Goal: Transaction & Acquisition: Book appointment/travel/reservation

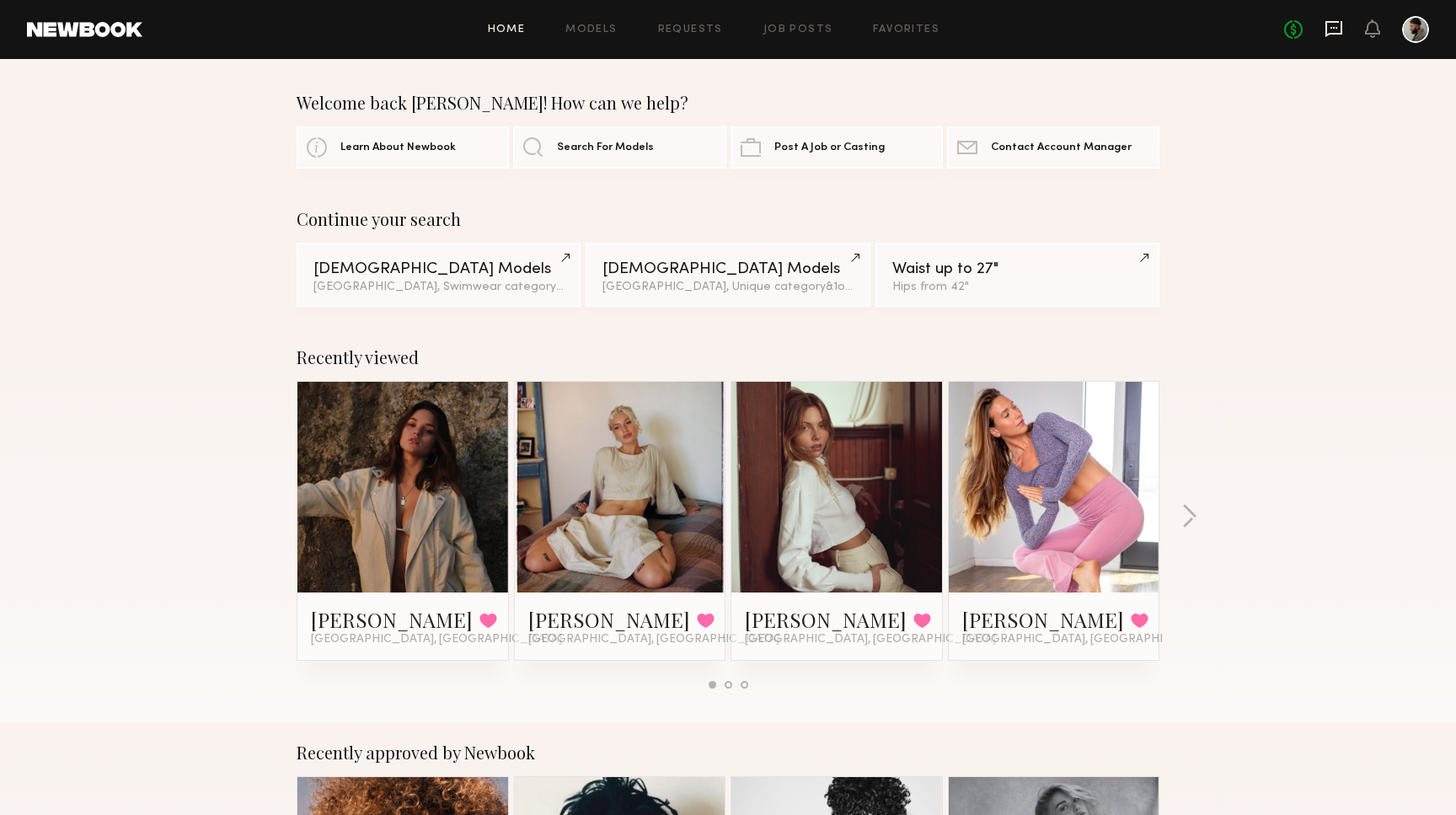
click at [1329, 36] on icon at bounding box center [1334, 29] width 19 height 19
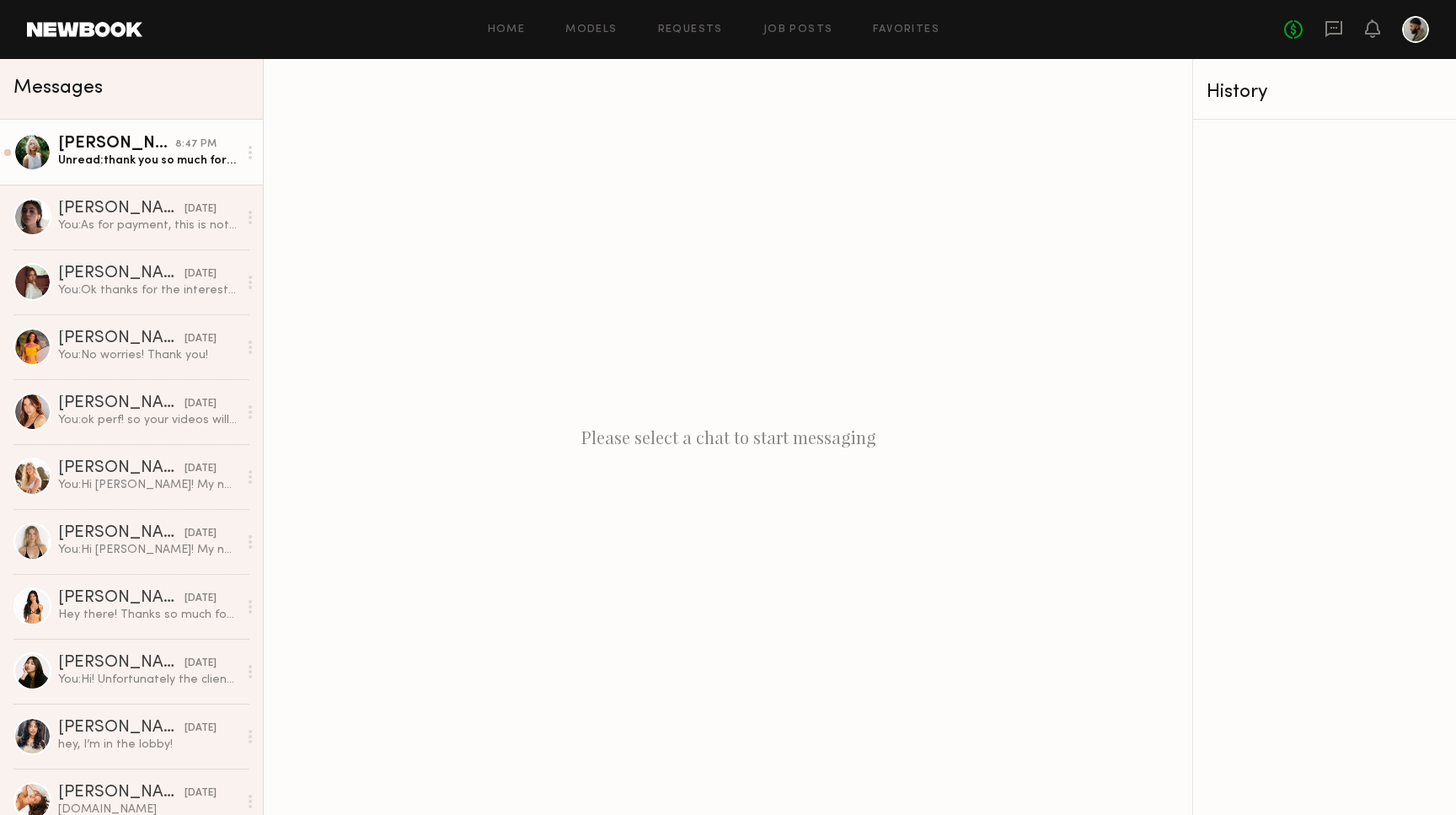
click at [134, 153] on div "Unread: thank you so much for explaining! would I need to be posting this on my…" at bounding box center [148, 161] width 179 height 16
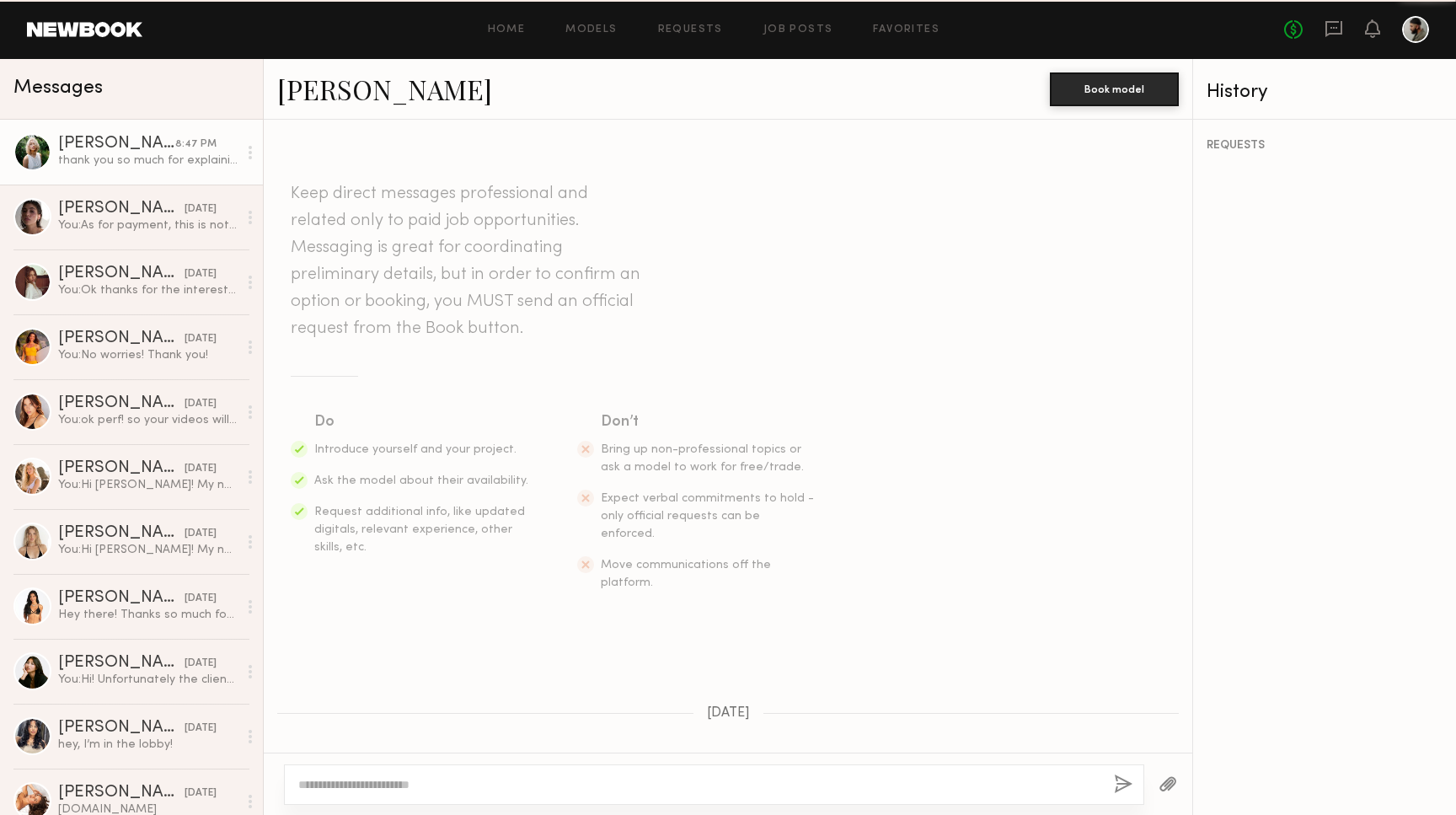
scroll to position [955, 0]
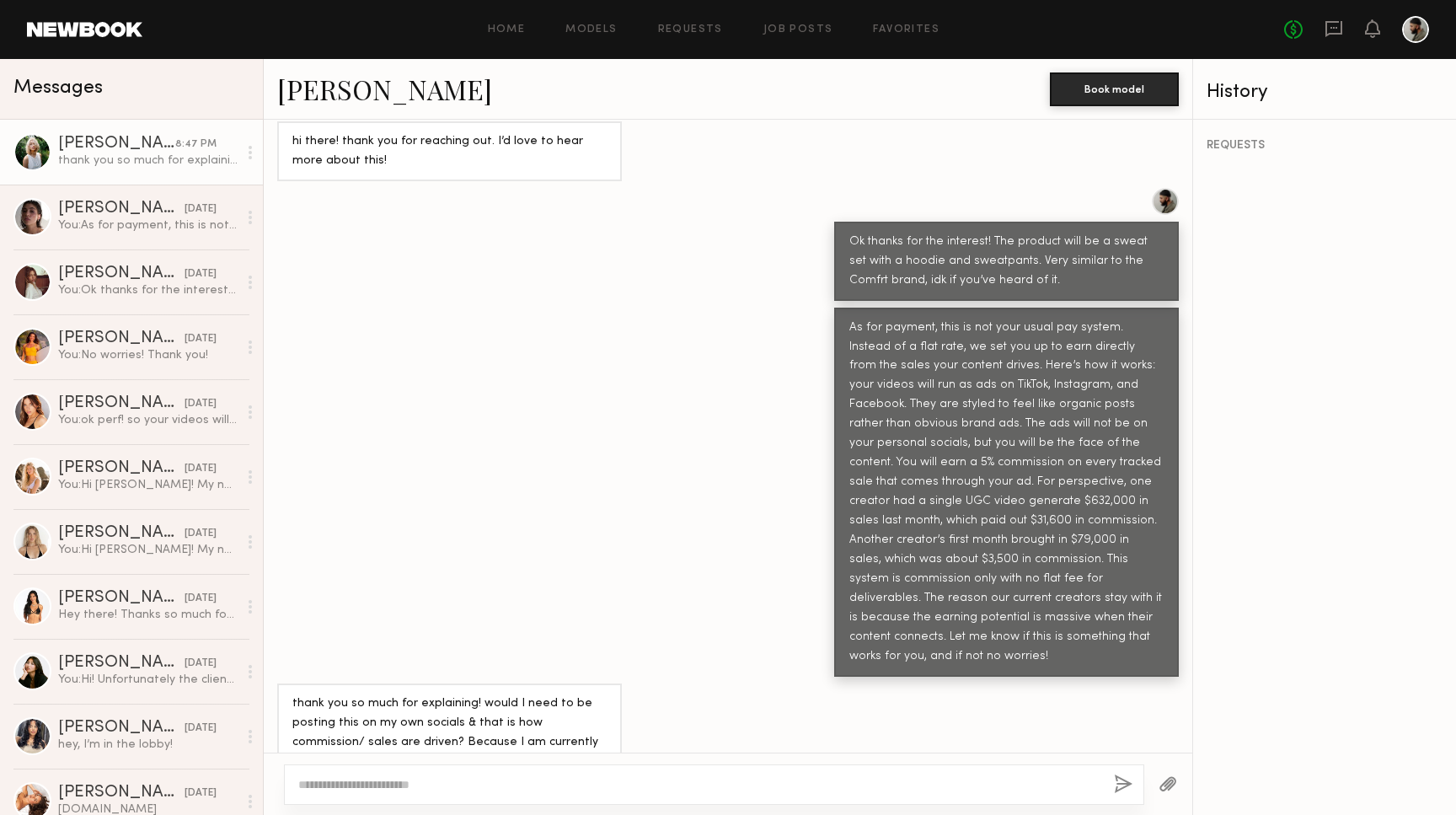
click at [427, 781] on textarea at bounding box center [700, 785] width 803 height 17
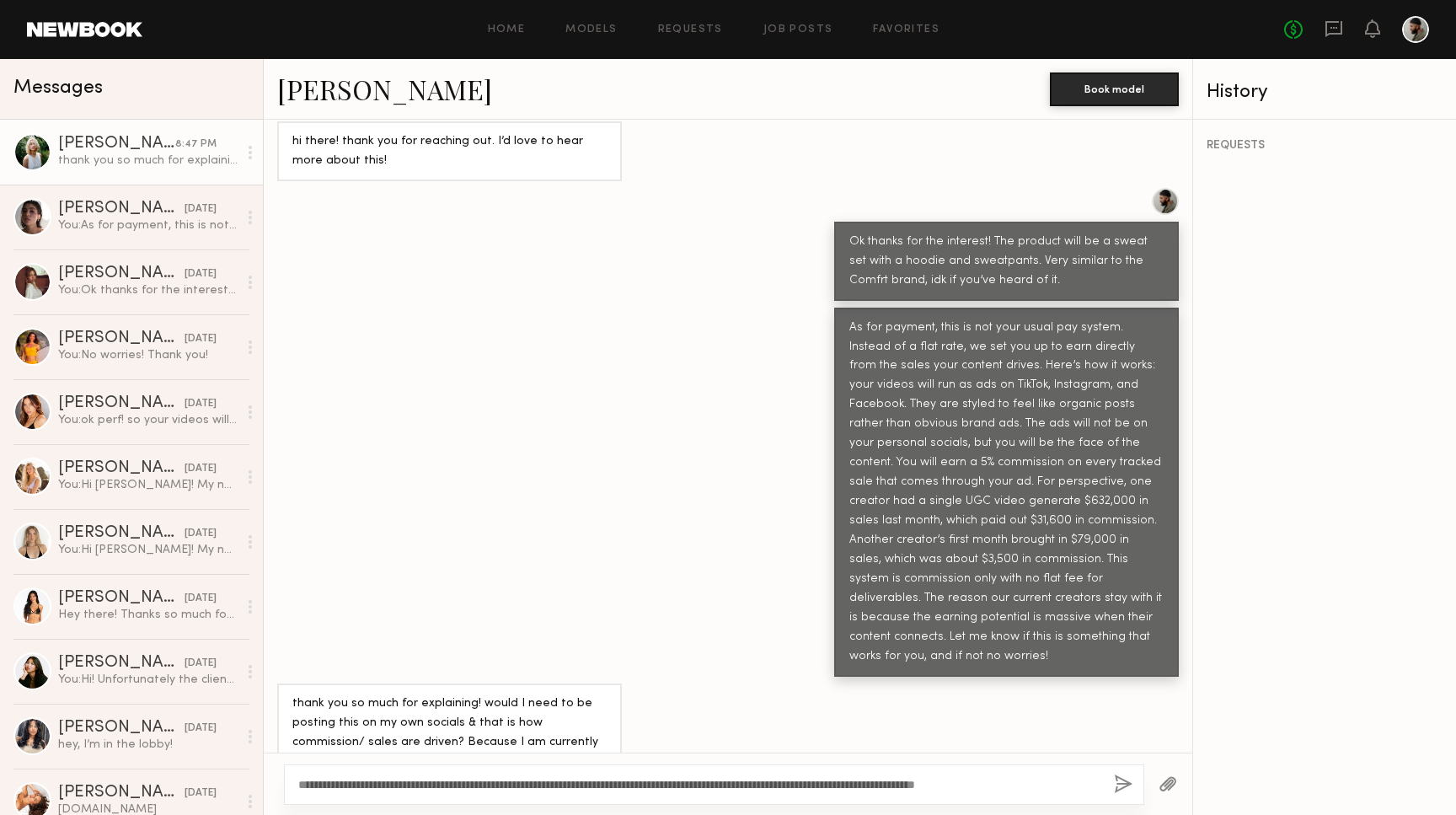
type textarea "**********"
click at [1118, 783] on button "button" at bounding box center [1124, 785] width 19 height 21
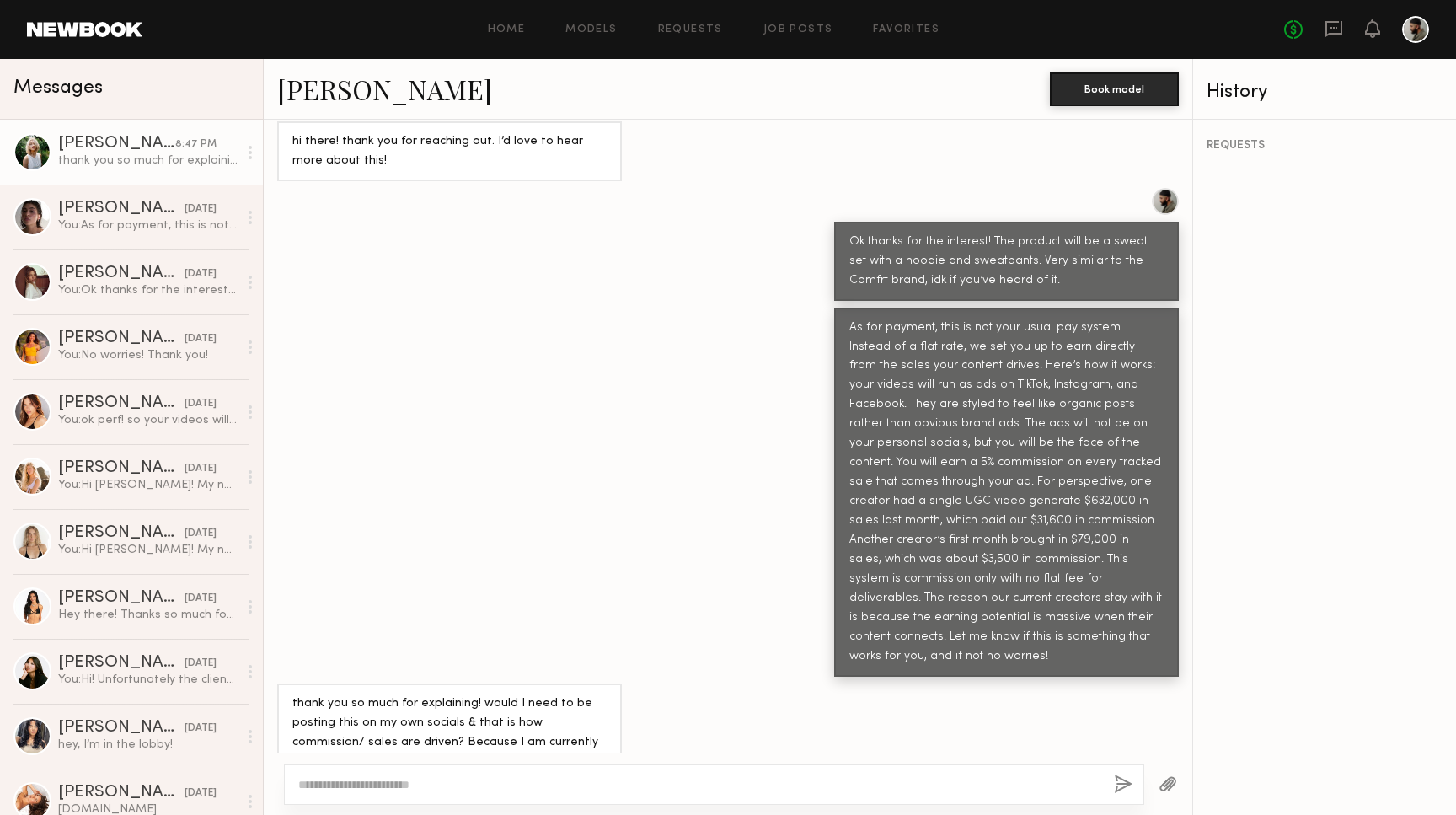
scroll to position [1201, 0]
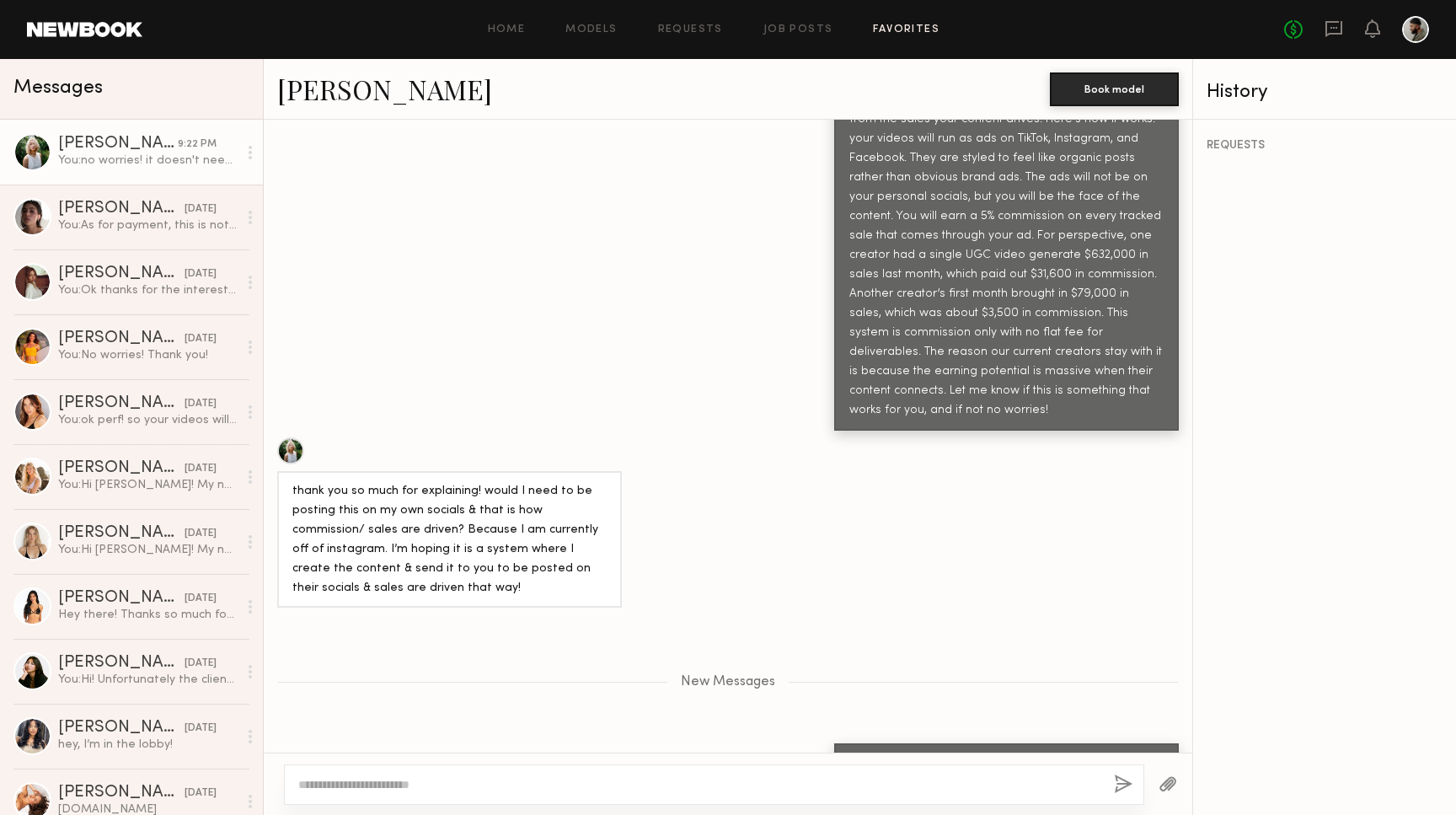
click at [907, 35] on link "Favorites" at bounding box center [906, 30] width 67 height 11
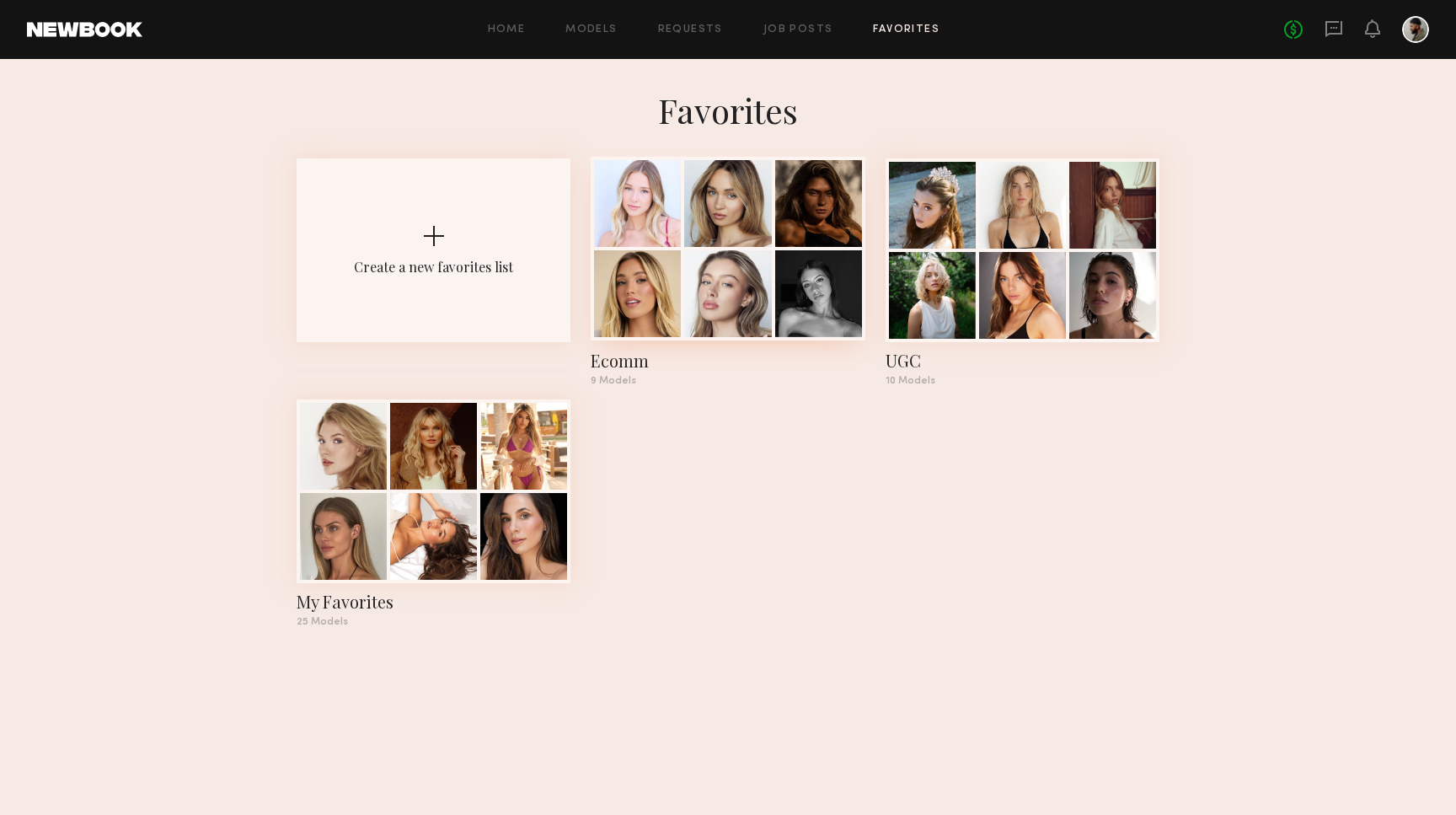
click at [638, 360] on div "Ecomm" at bounding box center [728, 360] width 274 height 24
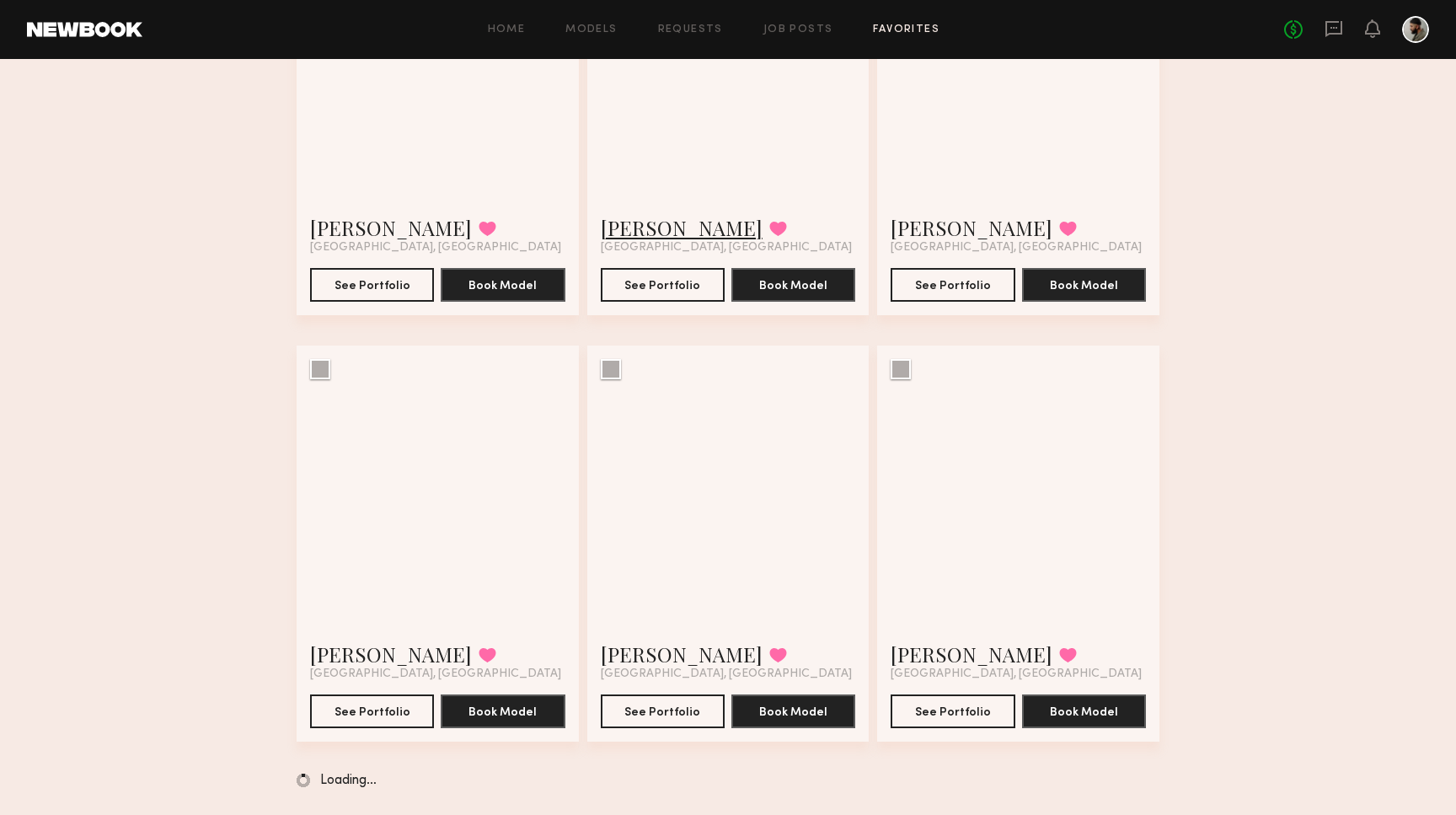
scroll to position [279, 0]
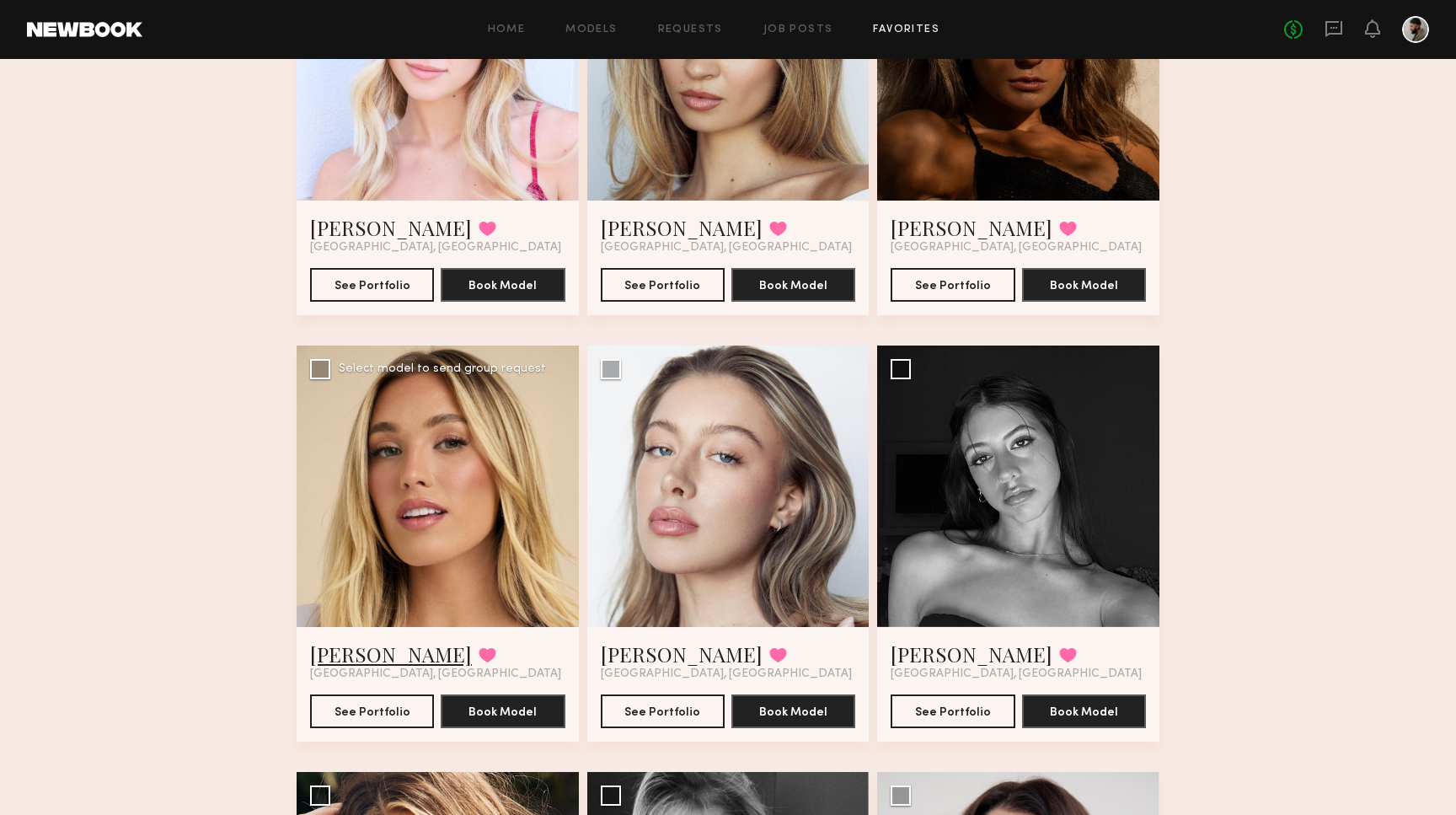
click at [373, 658] on link "Hailey M." at bounding box center [390, 654] width 161 height 27
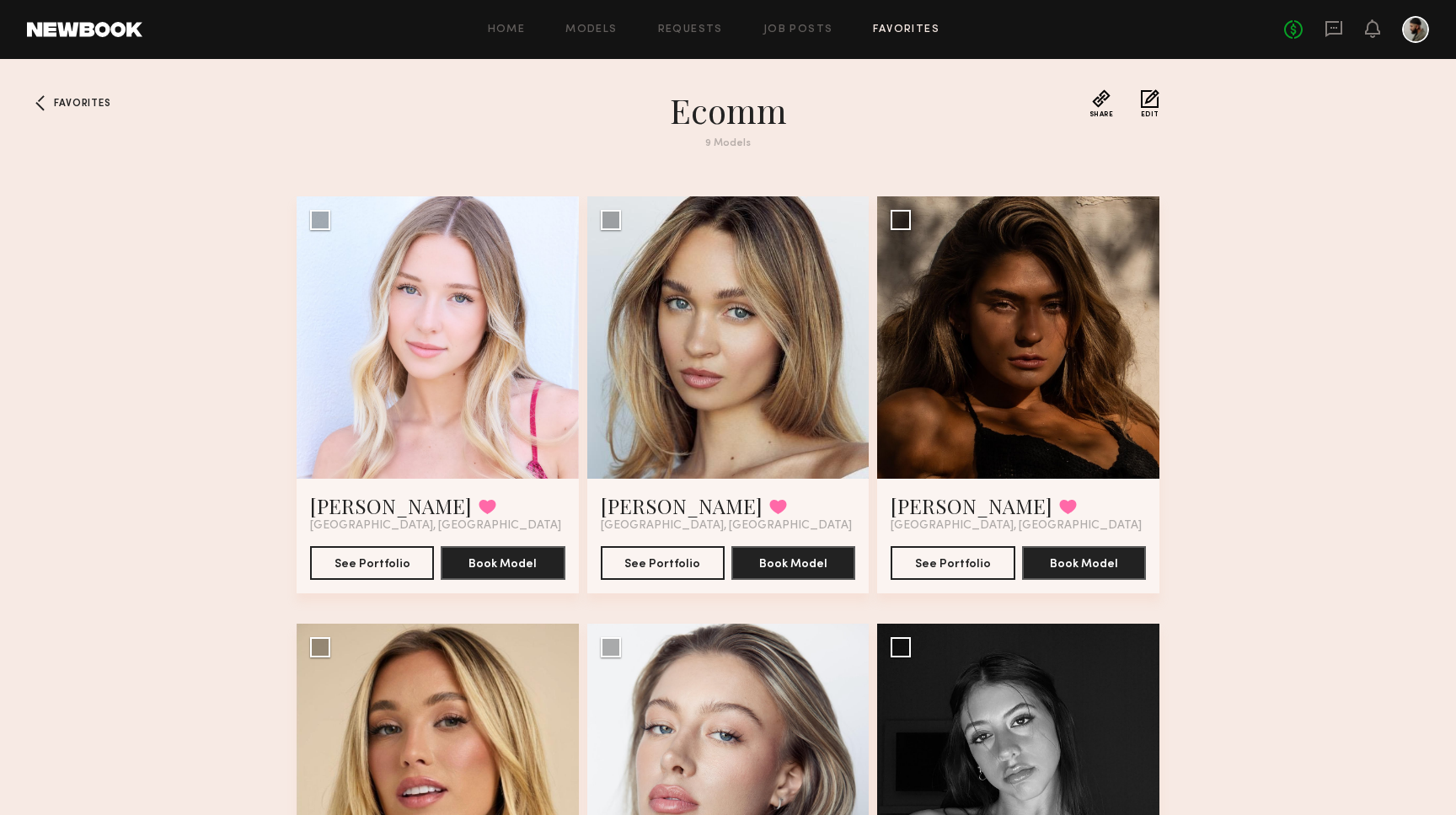
scroll to position [0, 0]
click at [654, 510] on link "Chloe C." at bounding box center [681, 505] width 161 height 27
click at [1265, 570] on div "Favorites Ecomm 9 Models Share Copy Shareable Link Edit Natalie C. Favorited Lo…" at bounding box center [728, 797] width 1456 height 1415
click at [1333, 37] on icon at bounding box center [1334, 29] width 19 height 19
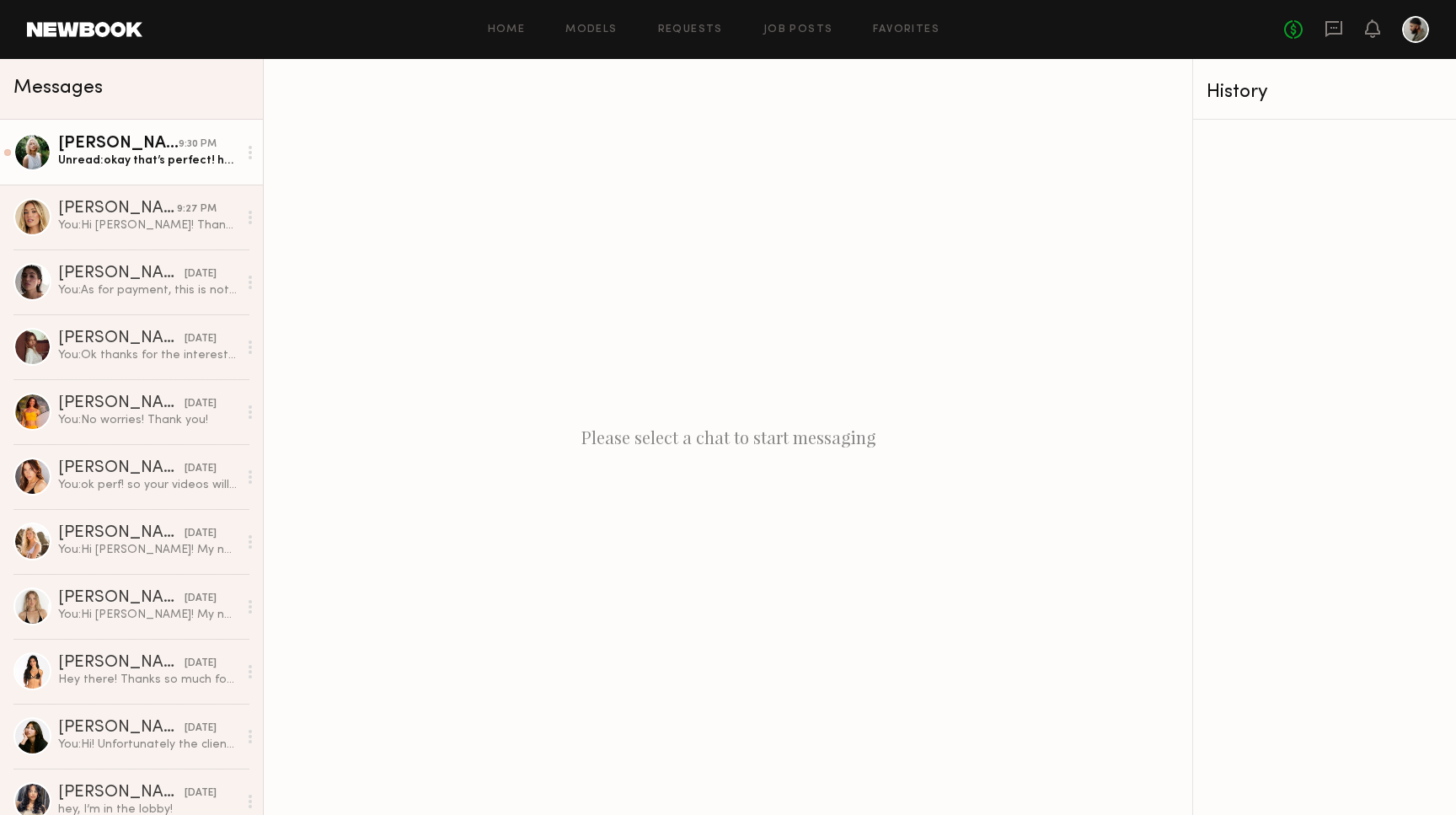
click at [209, 145] on div "9:30 PM" at bounding box center [197, 144] width 38 height 16
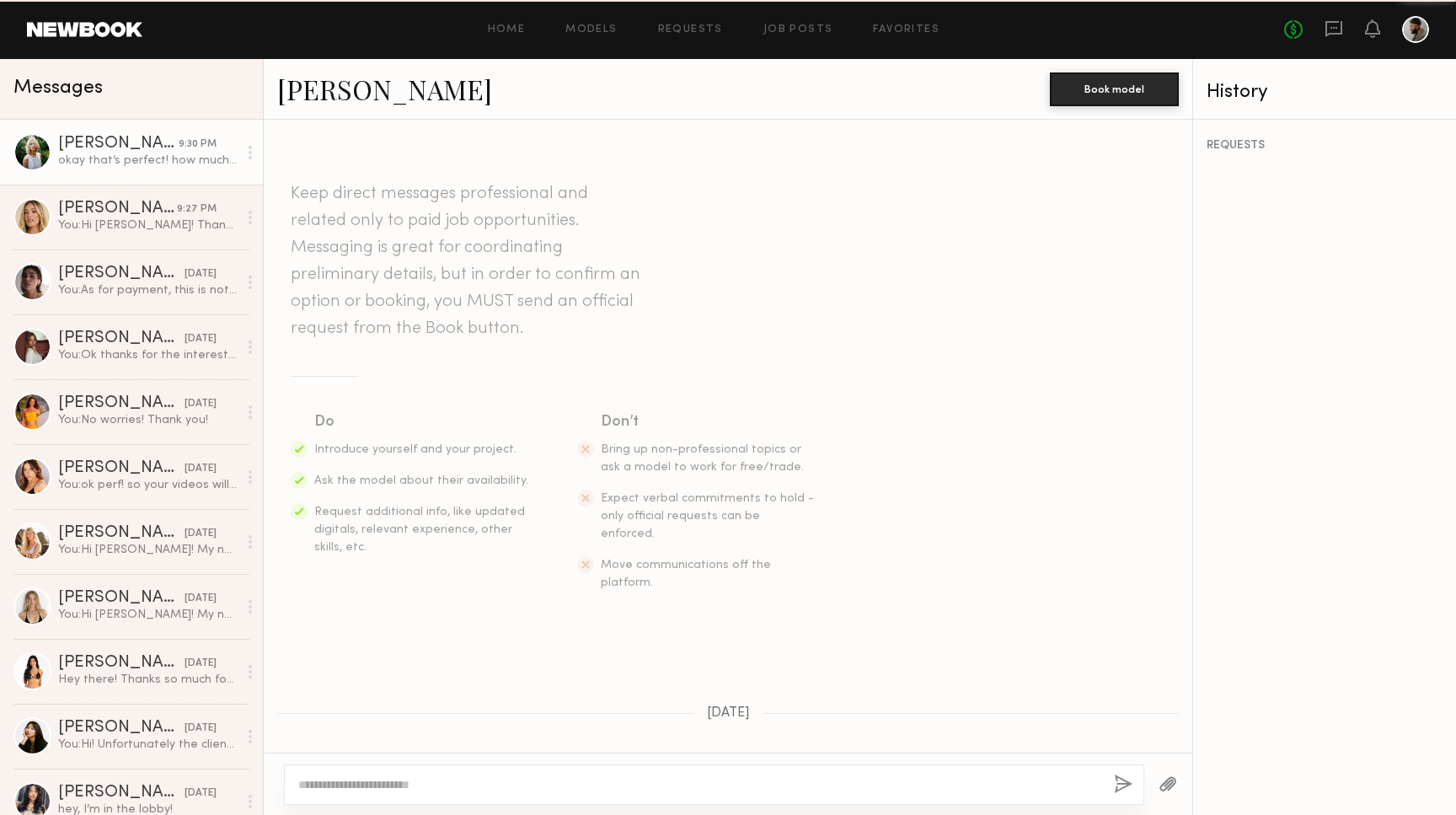
scroll to position [1152, 0]
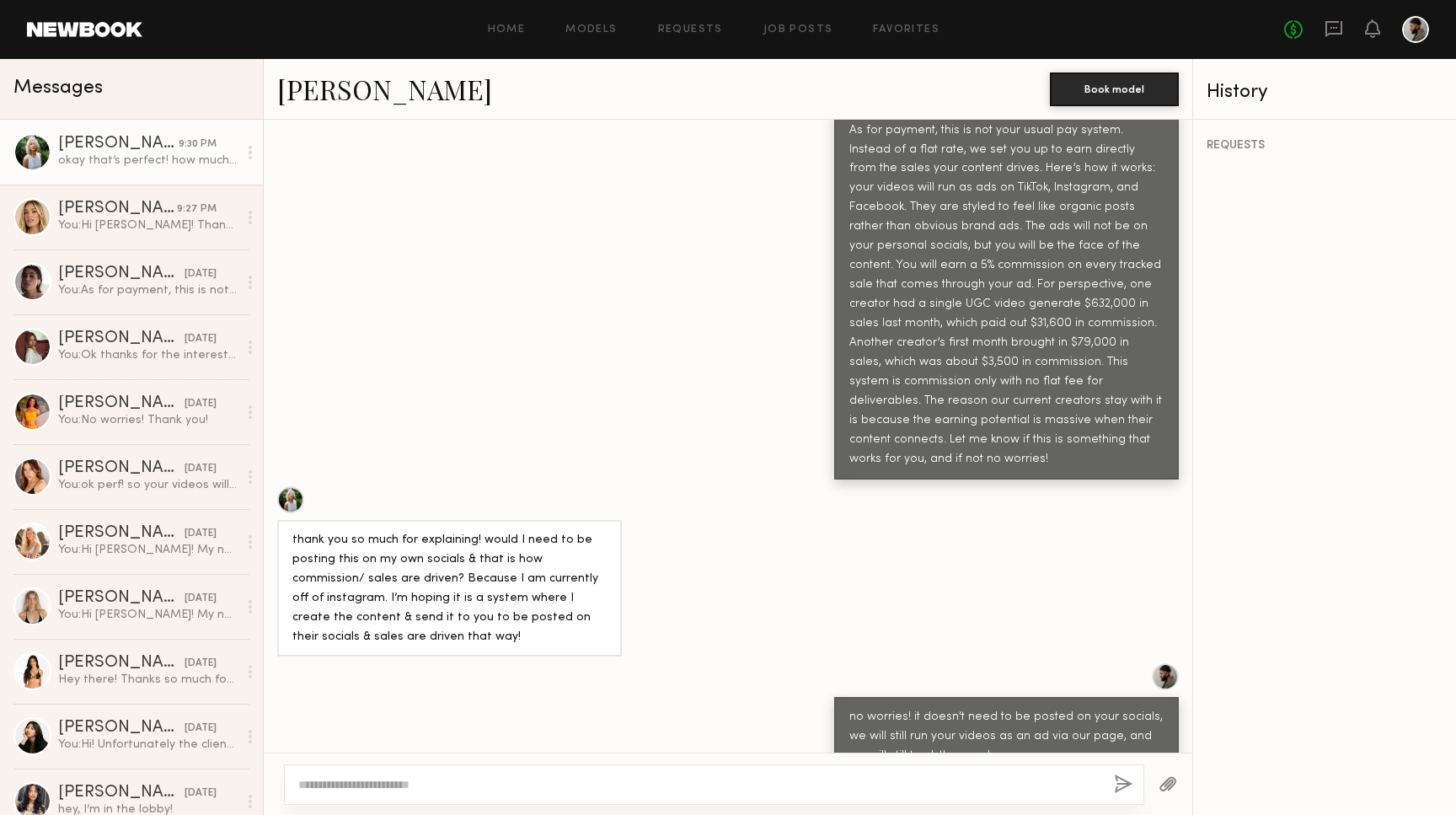
click at [508, 785] on textarea at bounding box center [700, 785] width 803 height 17
click at [459, 780] on textarea "**********" at bounding box center [700, 785] width 803 height 17
click at [799, 788] on textarea "**********" at bounding box center [700, 785] width 803 height 17
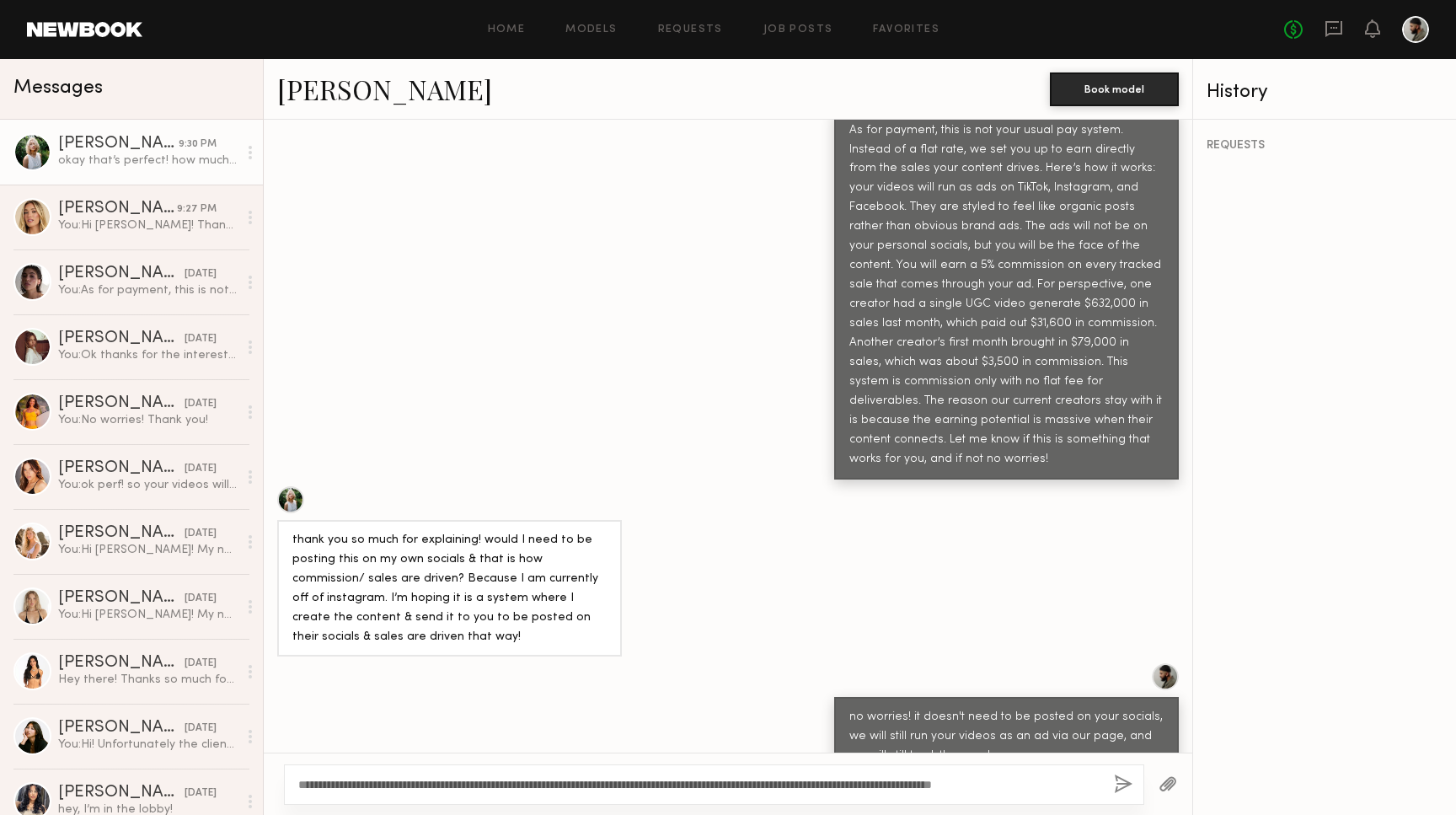
drag, startPoint x: 850, startPoint y: 787, endPoint x: 1084, endPoint y: 787, distance: 234.0
click at [1084, 787] on textarea "**********" at bounding box center [700, 785] width 803 height 17
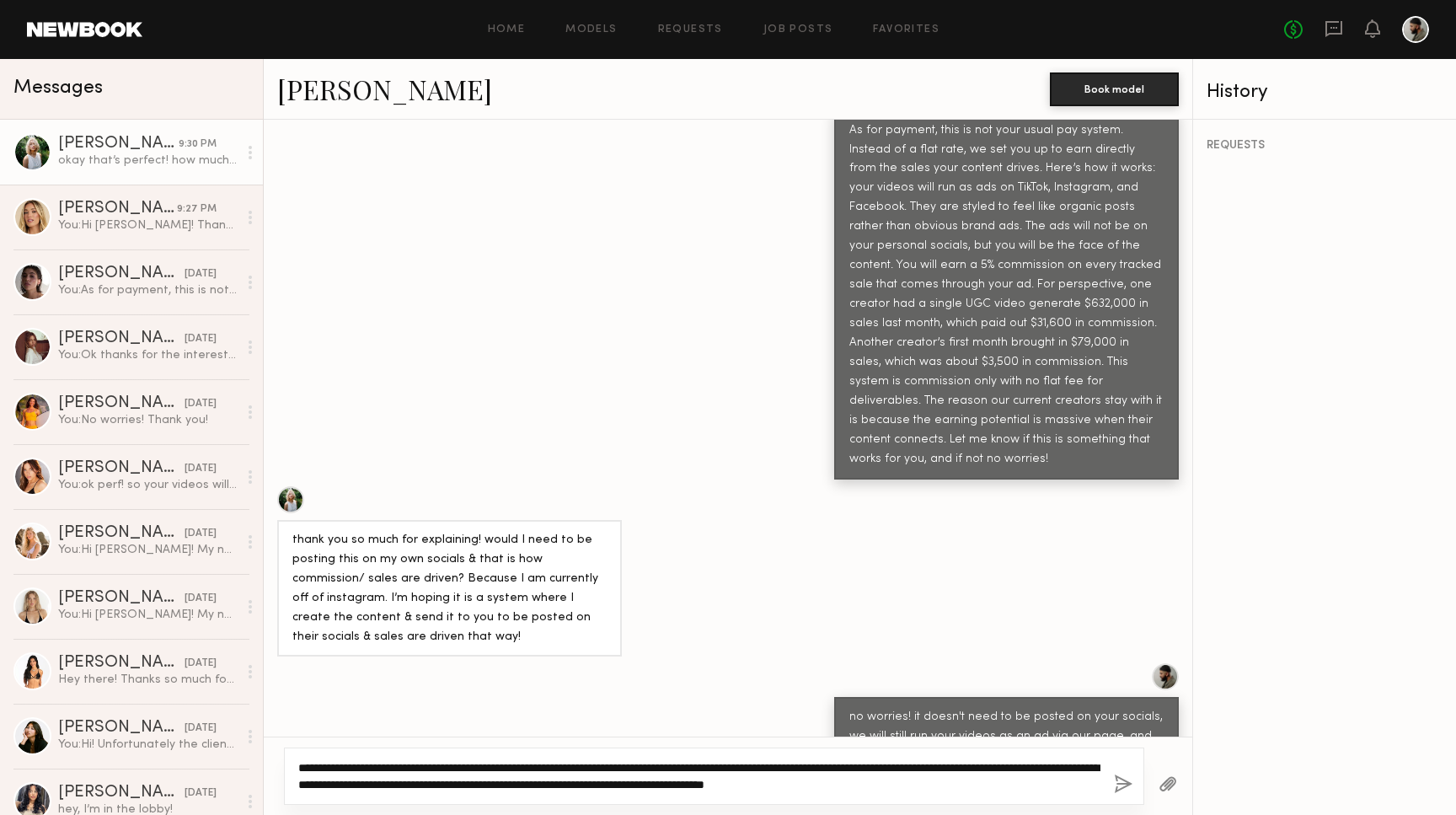
paste textarea "**********"
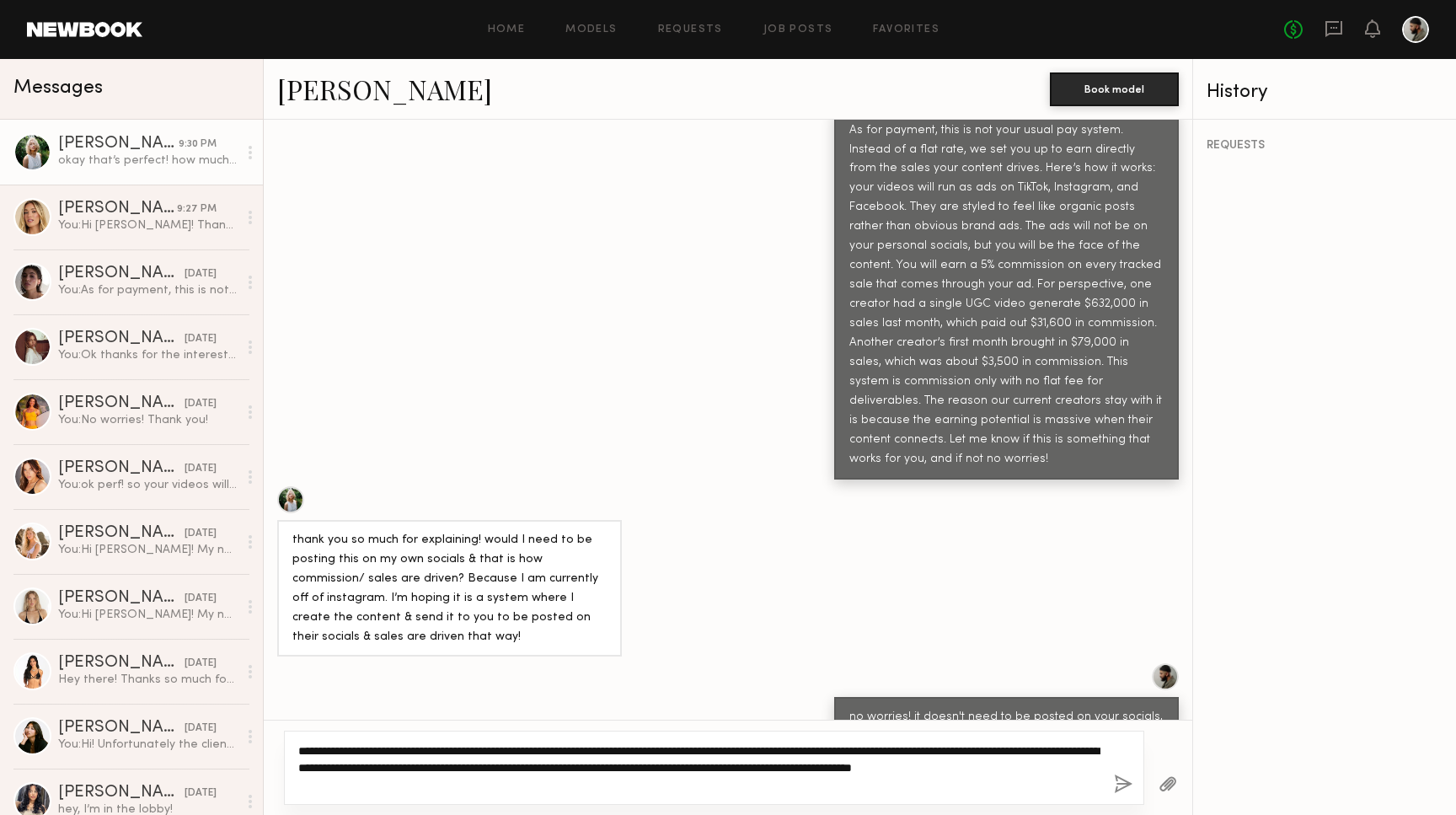
type textarea "**********"
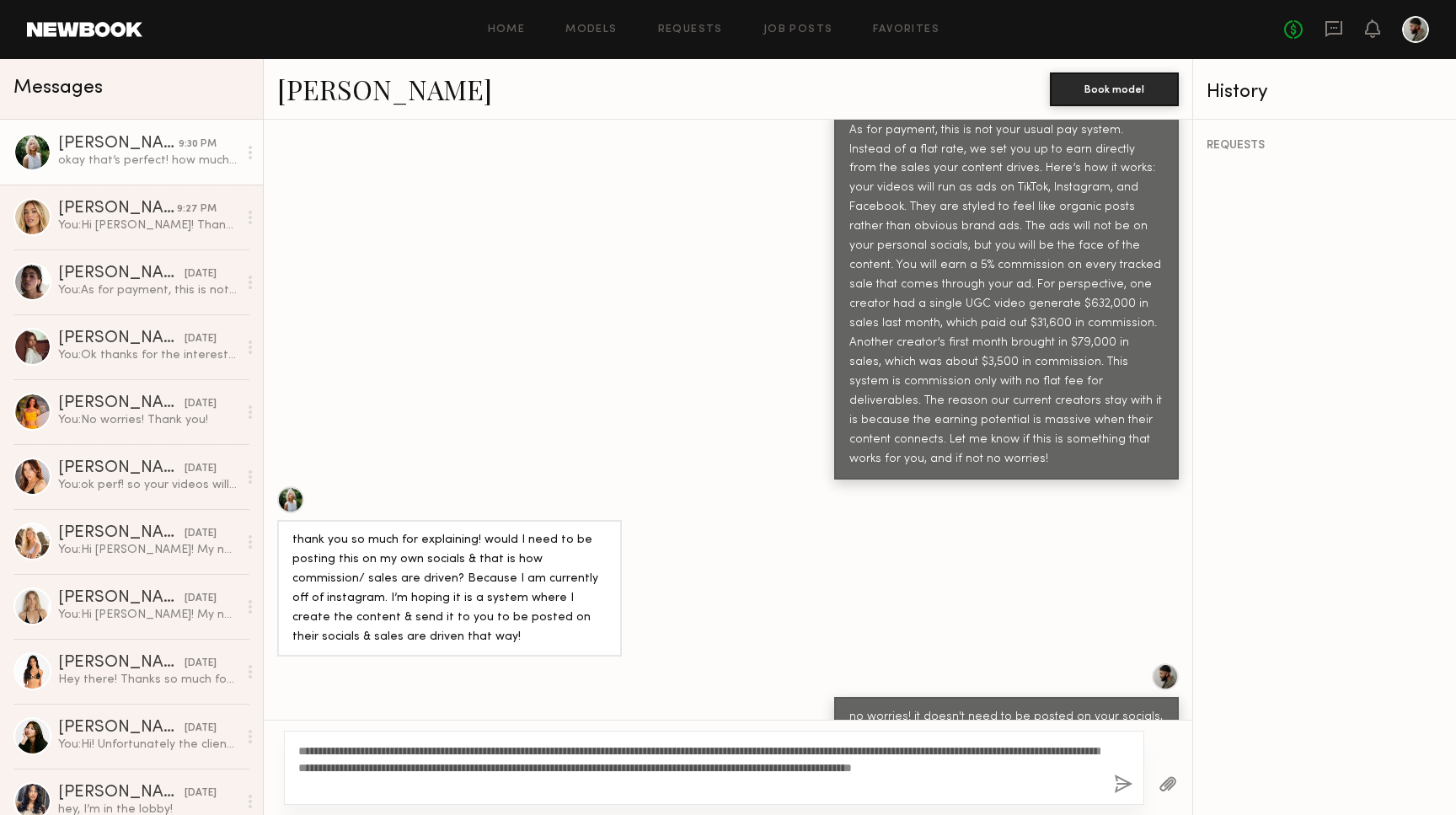
click at [1126, 782] on button "button" at bounding box center [1124, 785] width 19 height 21
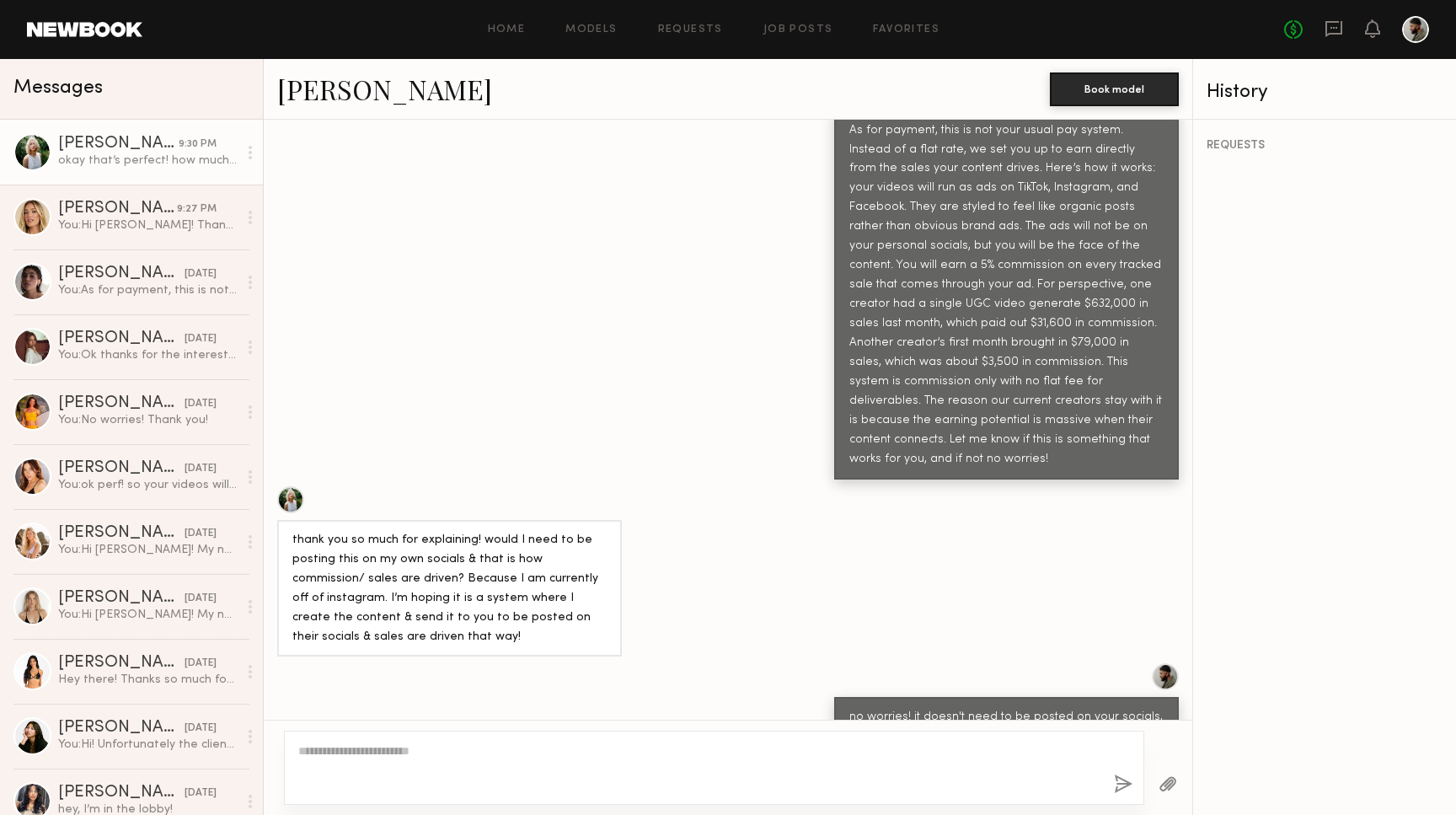
scroll to position [1454, 0]
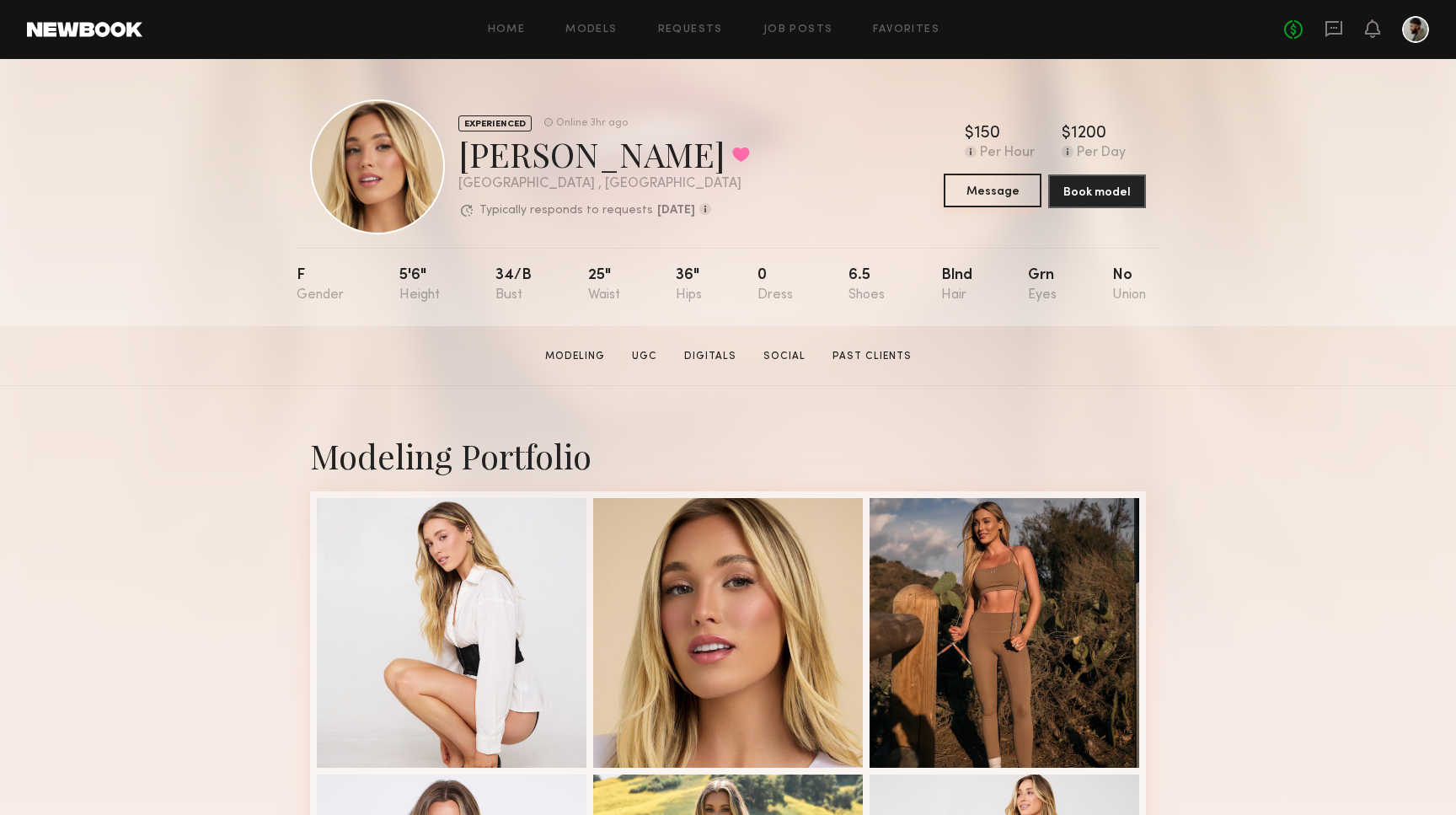
click at [990, 199] on button "Message" at bounding box center [993, 191] width 98 height 34
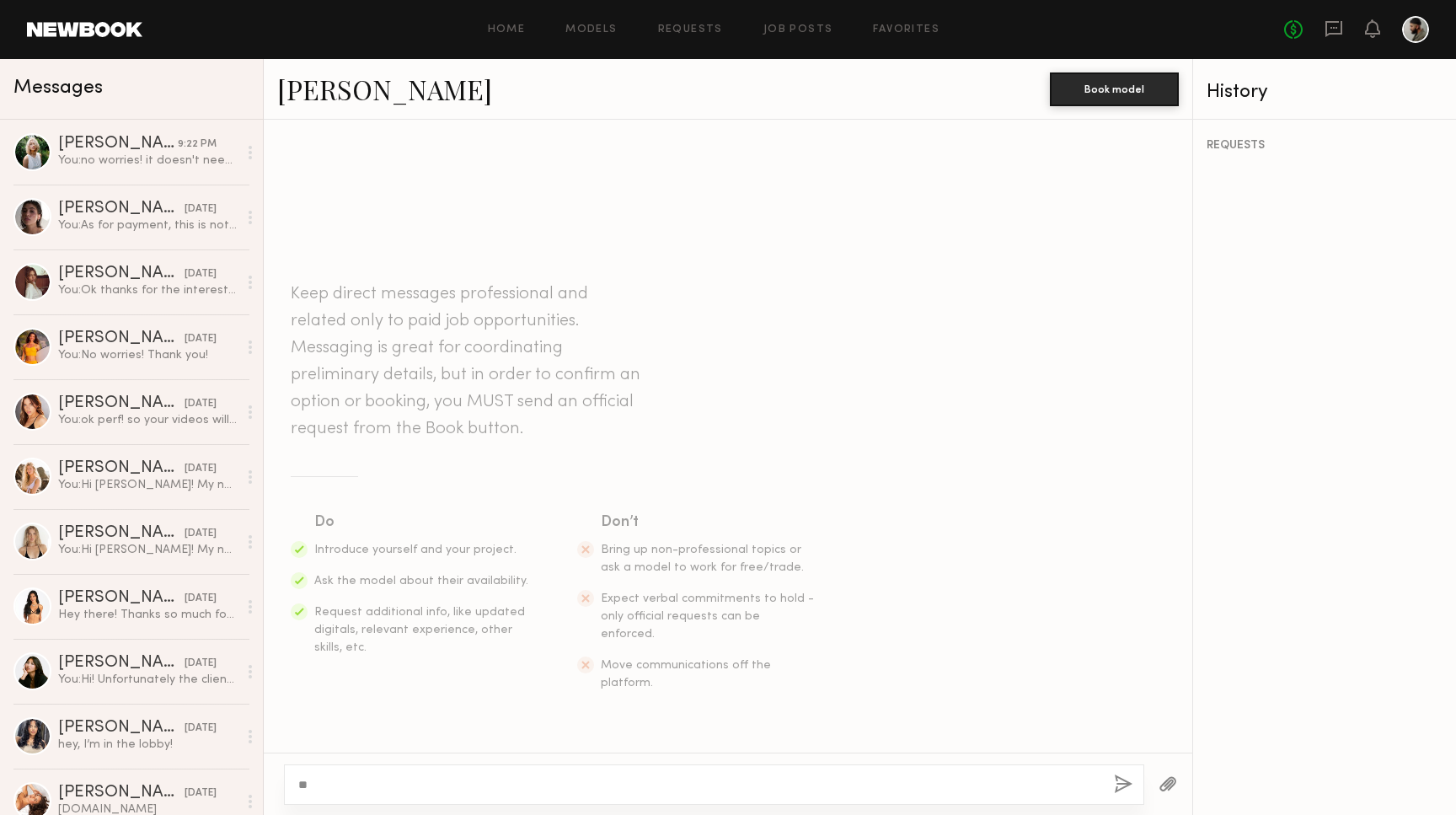
type textarea "*"
click at [811, 26] on link "Job Posts" at bounding box center [799, 30] width 70 height 11
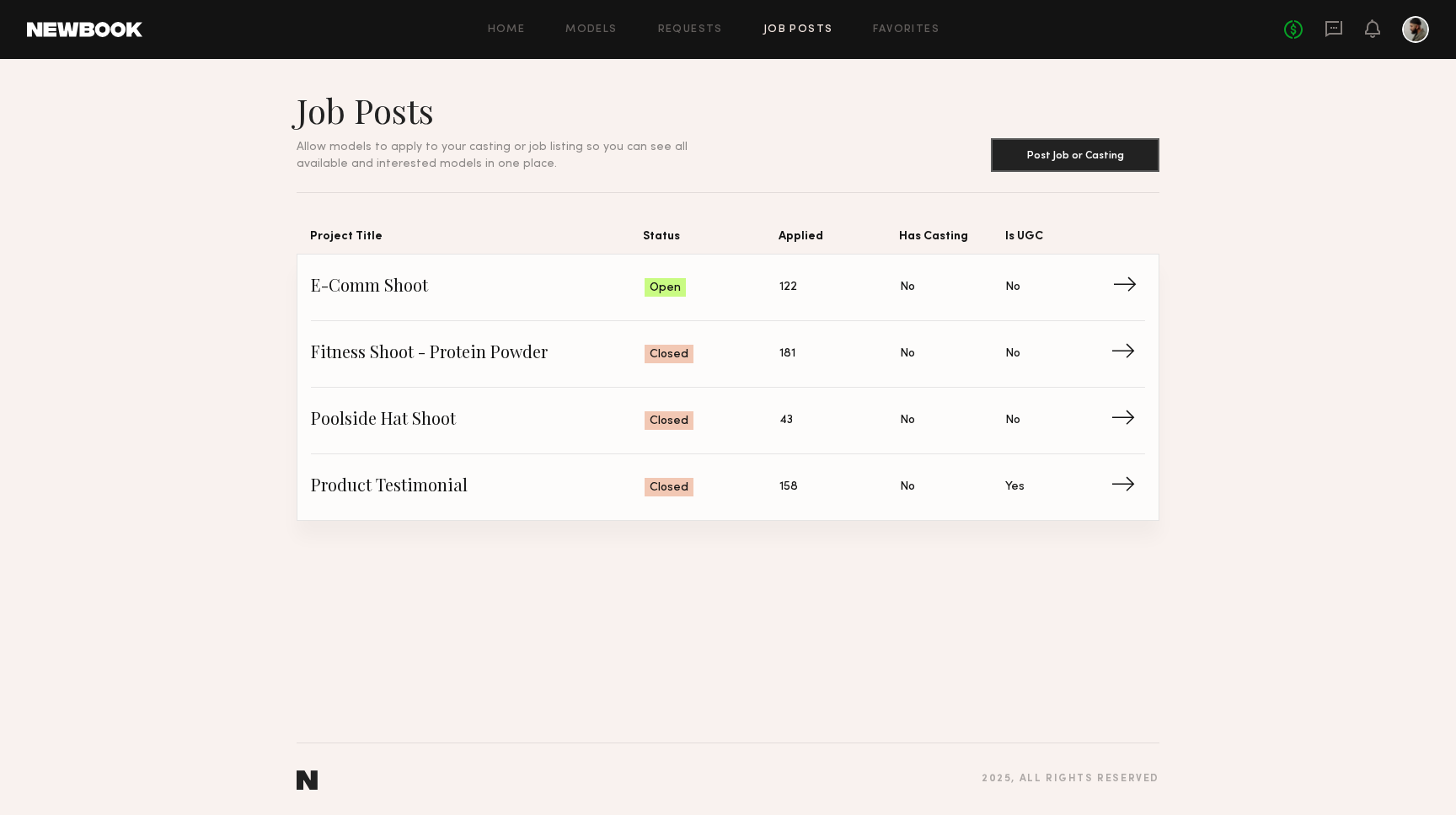
click at [751, 296] on span "Status: Open" at bounding box center [713, 287] width 136 height 25
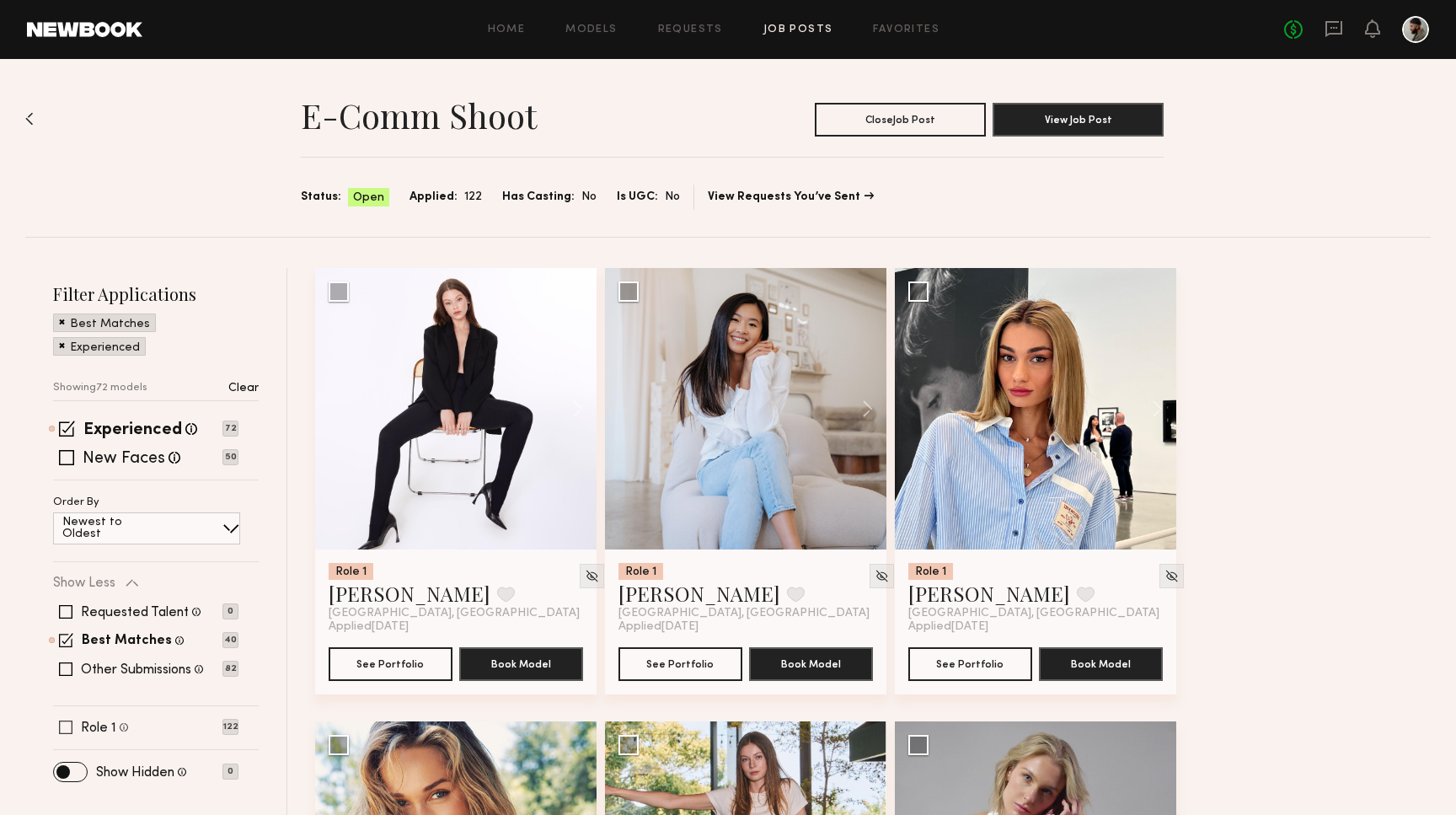
click at [74, 722] on div "Role 1 Female, 18–26, White / Caucasian 122" at bounding box center [145, 727] width 185 height 13
click at [65, 728] on span at bounding box center [65, 727] width 13 height 13
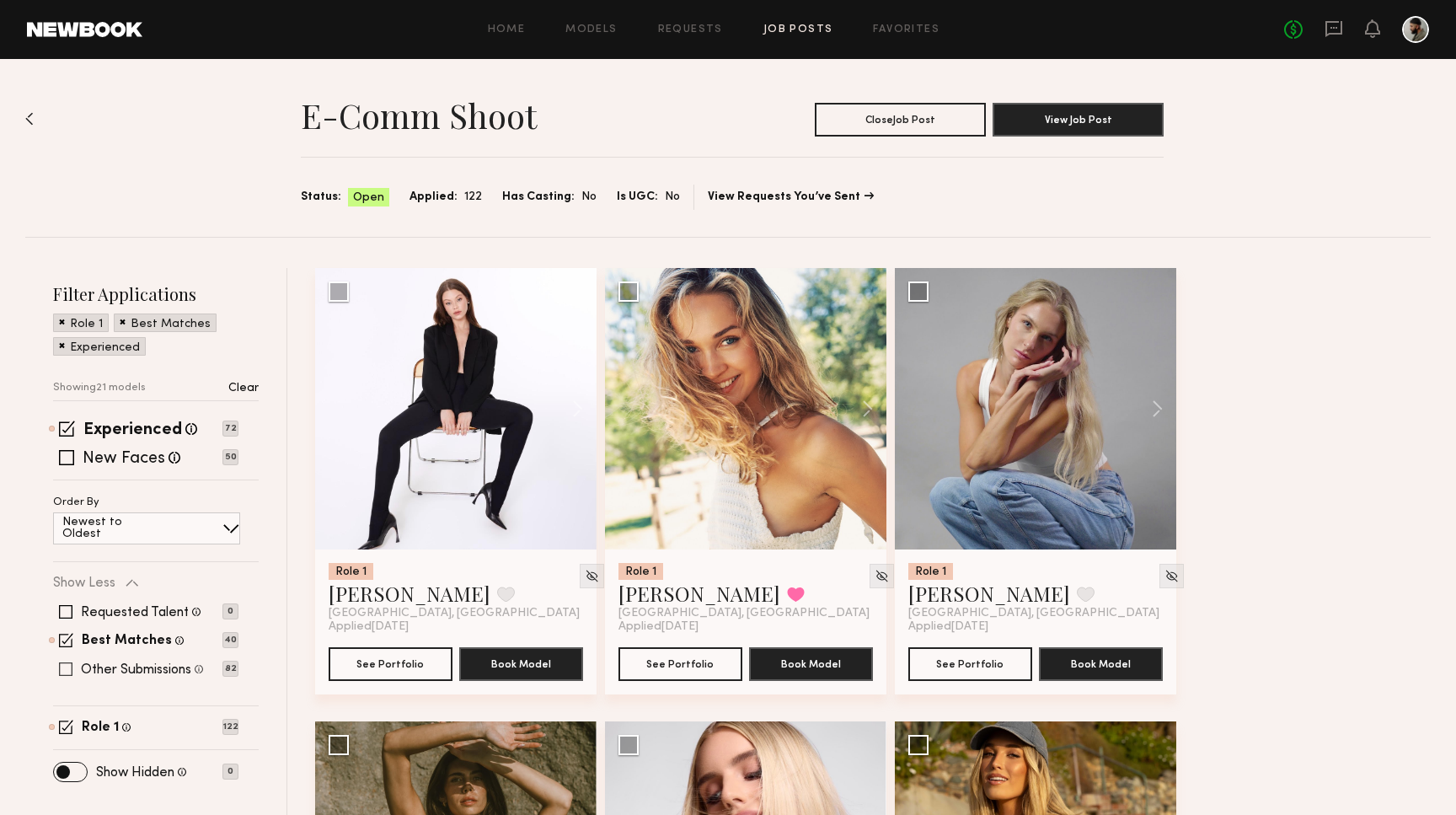
click at [69, 669] on span at bounding box center [65, 669] width 13 height 13
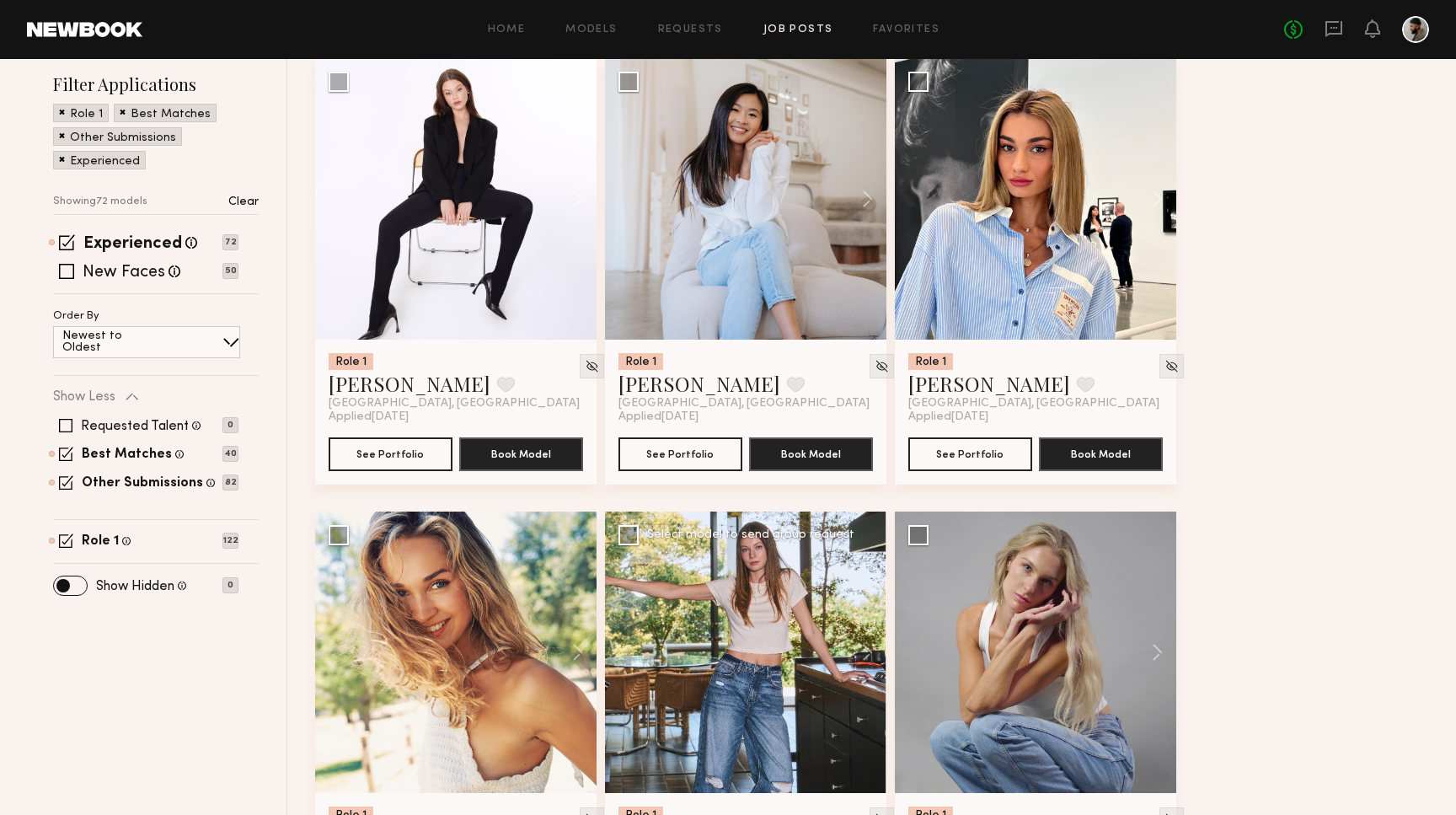
scroll to position [211, 0]
click at [223, 344] on span at bounding box center [231, 342] width 17 height 17
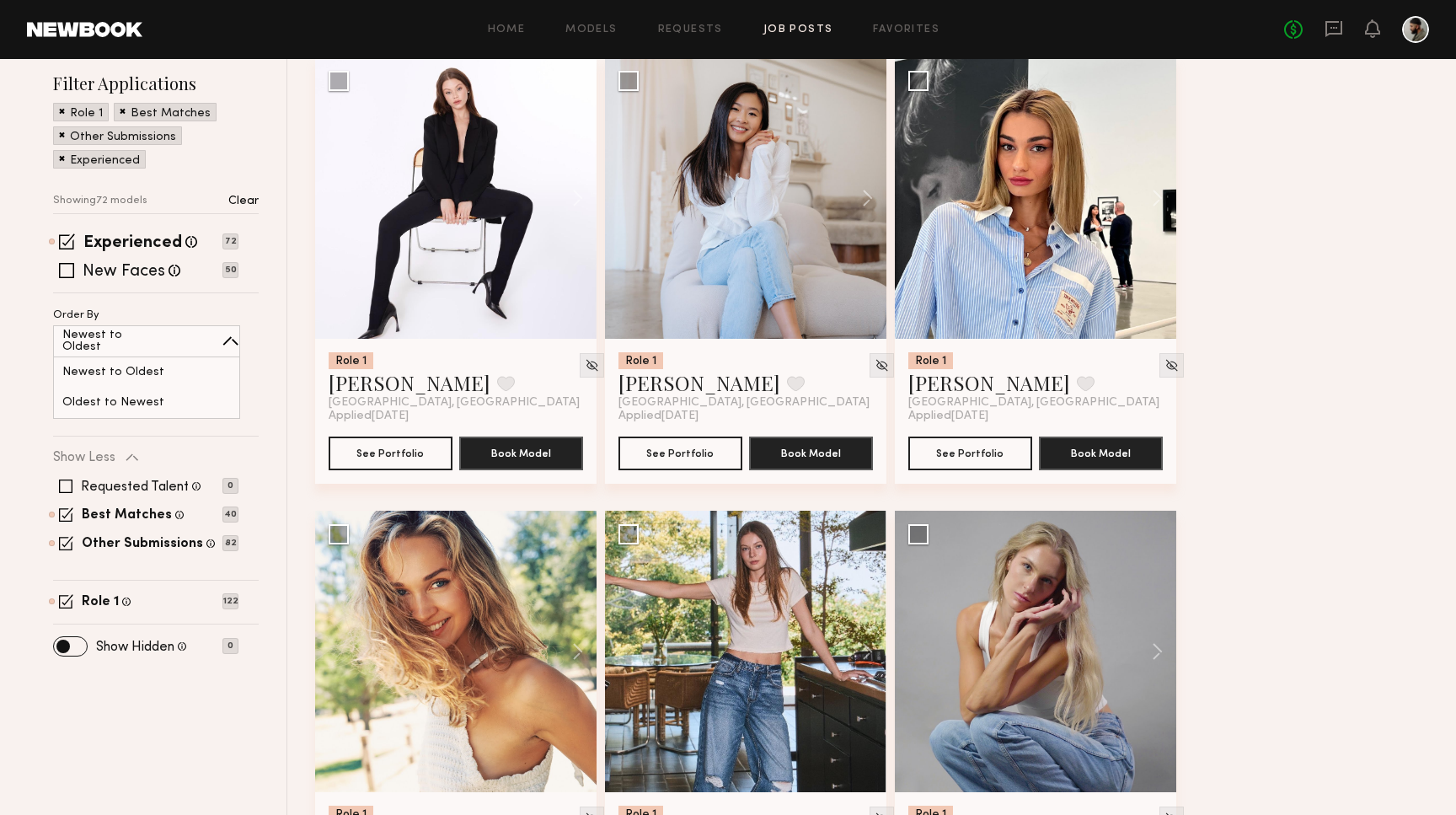
click at [223, 344] on span at bounding box center [231, 342] width 17 height 17
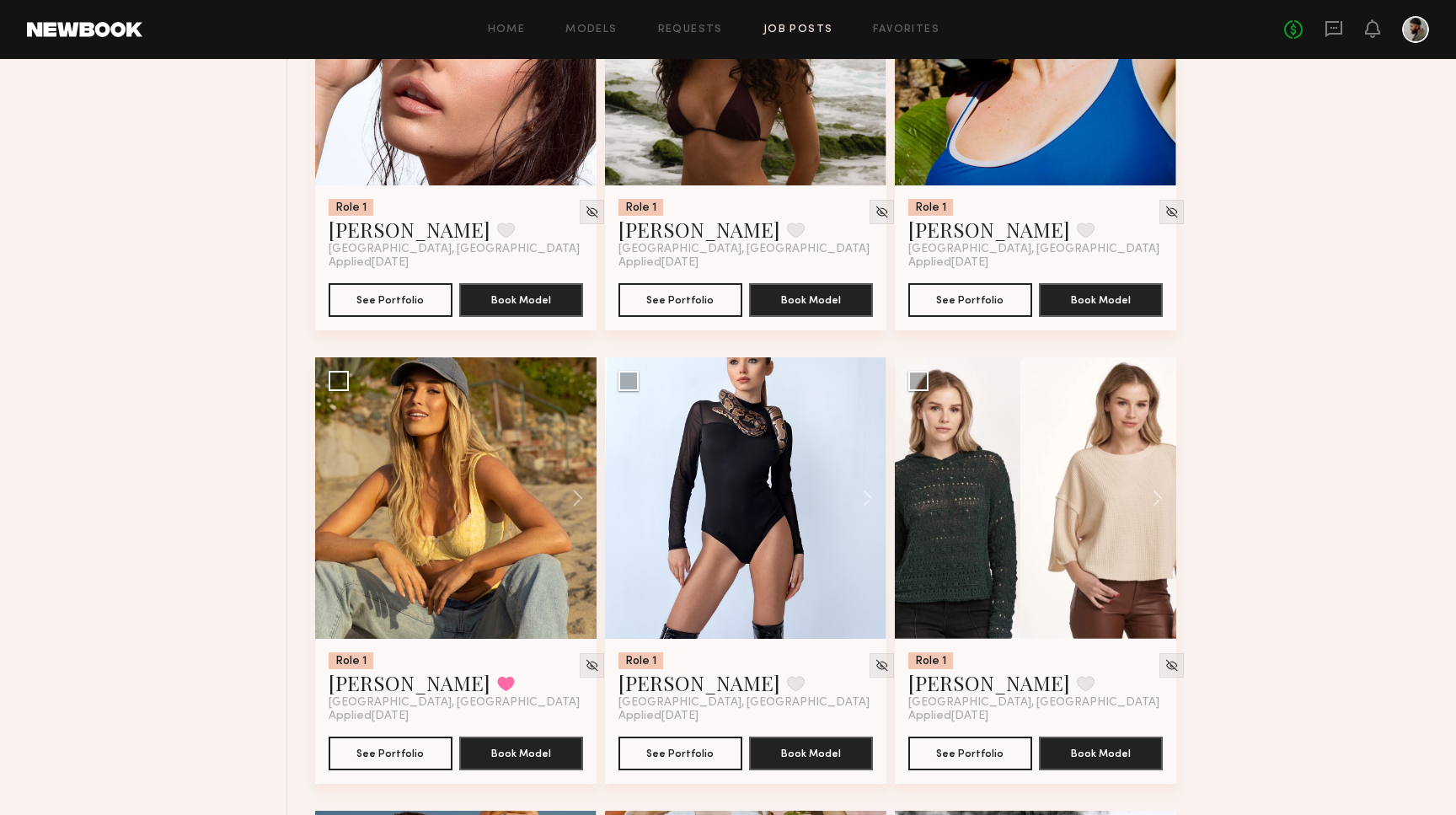
scroll to position [1724, 0]
click at [499, 761] on button "Book Model" at bounding box center [520, 753] width 124 height 34
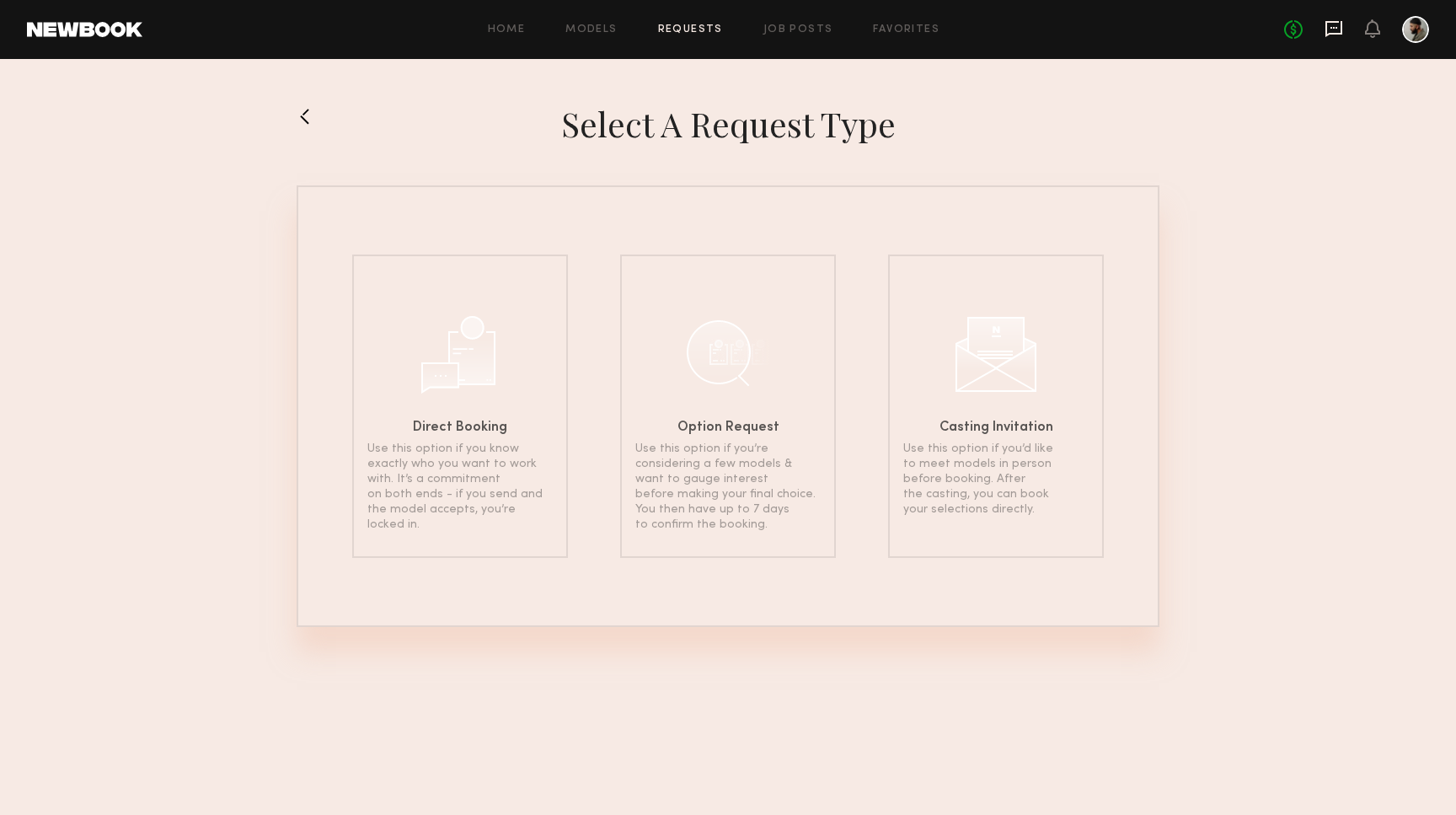
click at [1339, 26] on icon at bounding box center [1334, 29] width 19 height 19
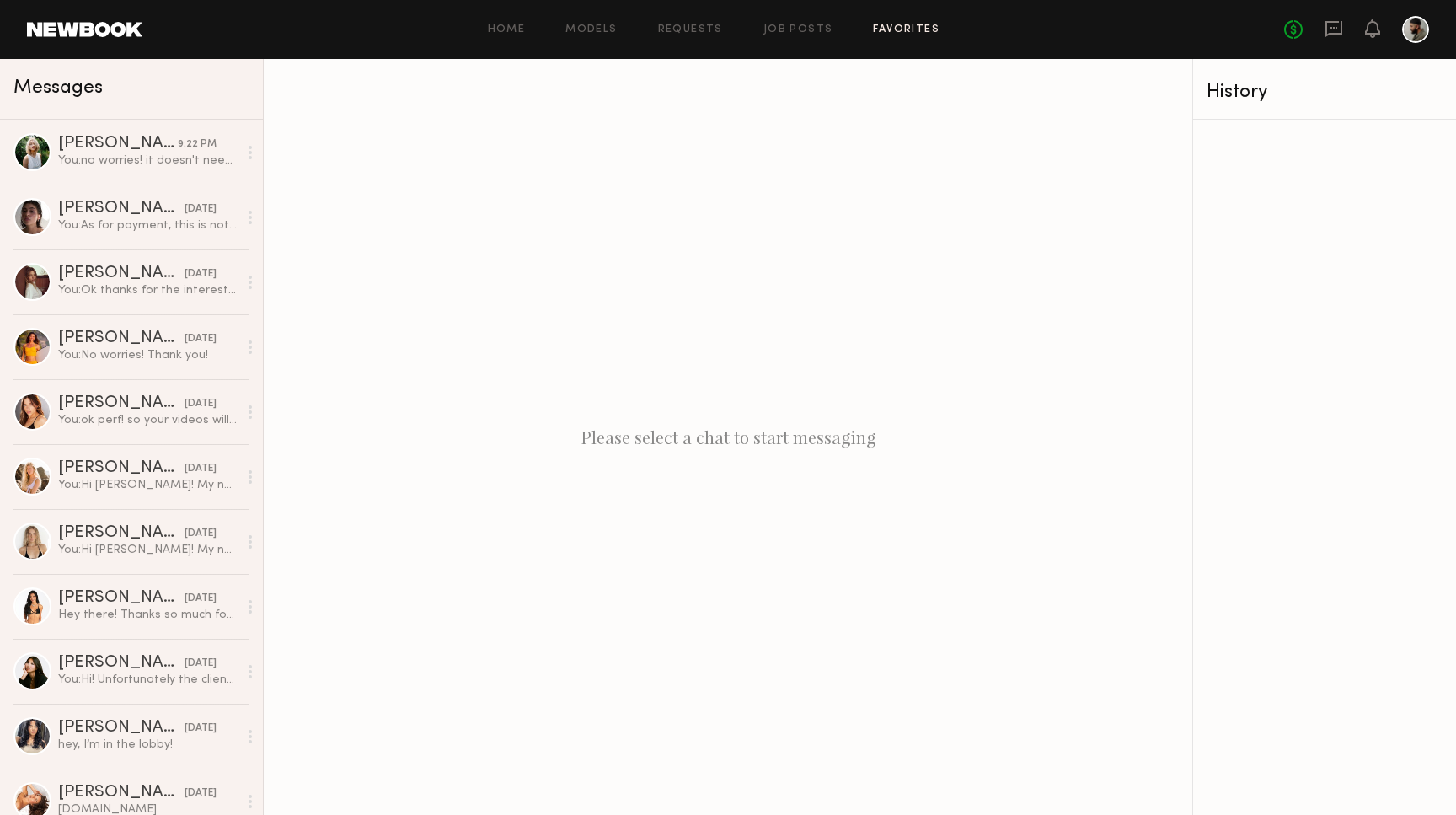
click at [897, 30] on link "Favorites" at bounding box center [906, 30] width 67 height 11
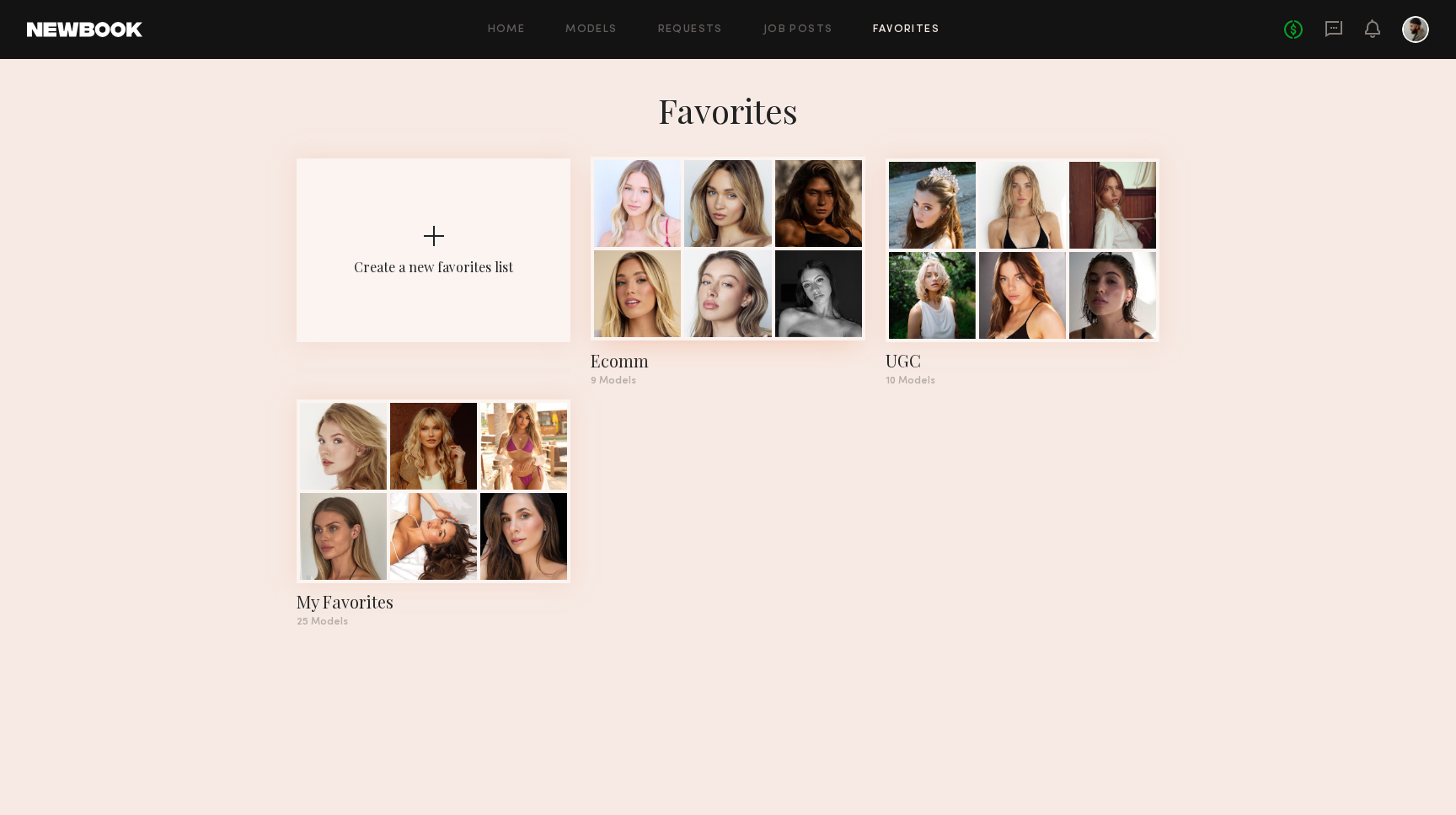
click at [618, 365] on div "Ecomm" at bounding box center [728, 360] width 274 height 24
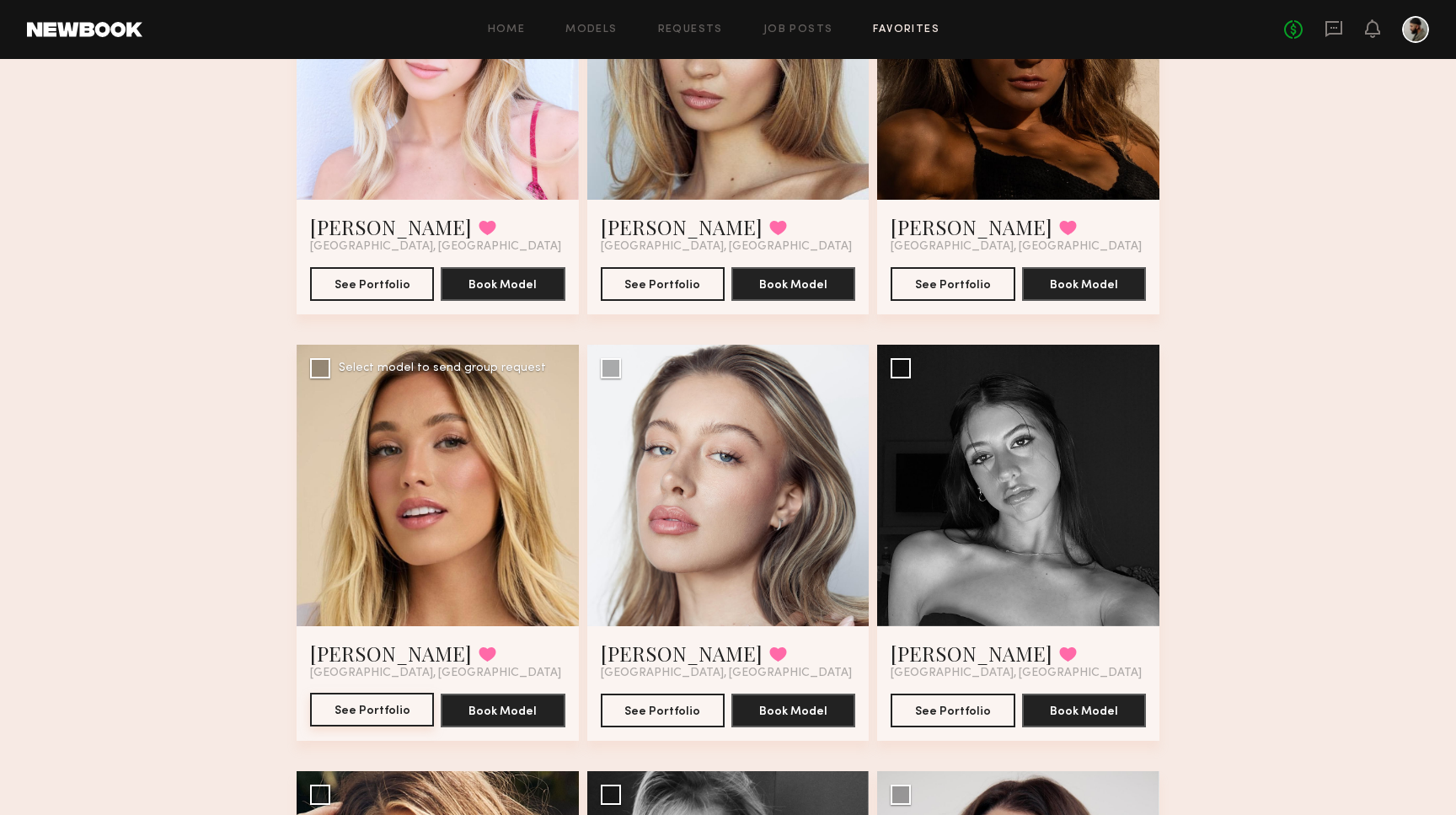
scroll to position [279, 0]
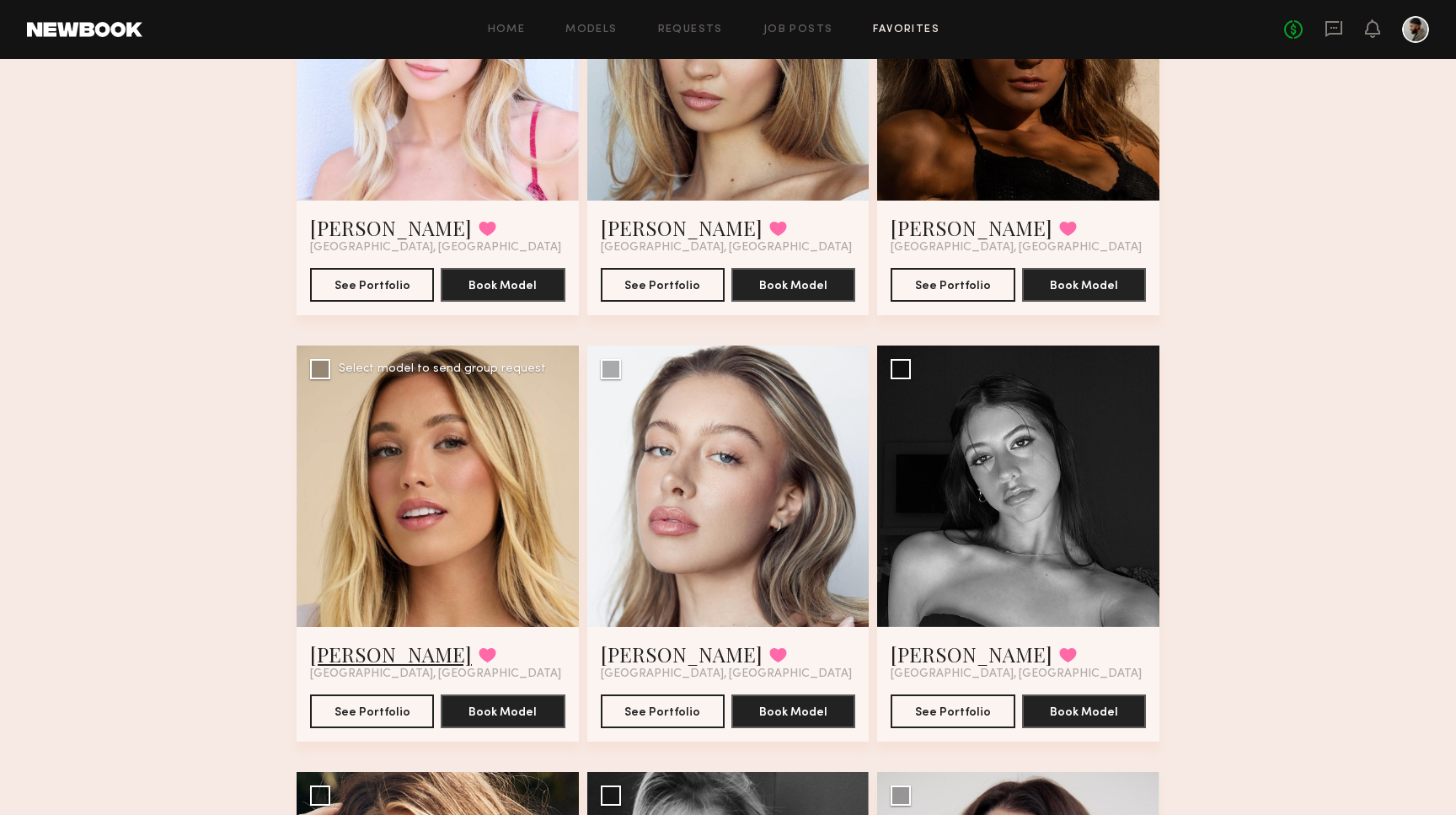
click at [357, 662] on link "Hailey M." at bounding box center [390, 654] width 161 height 27
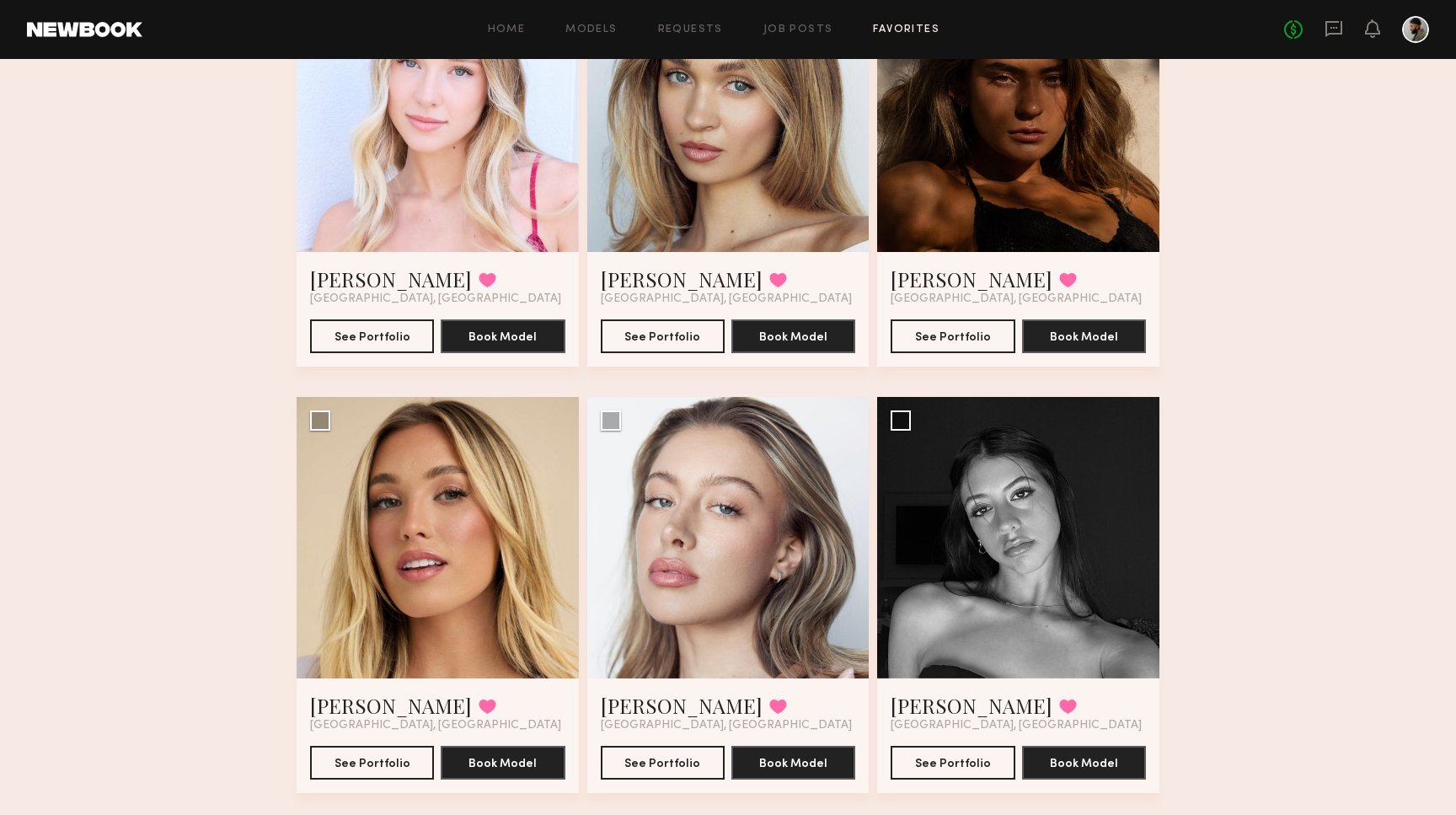
scroll to position [225, 0]
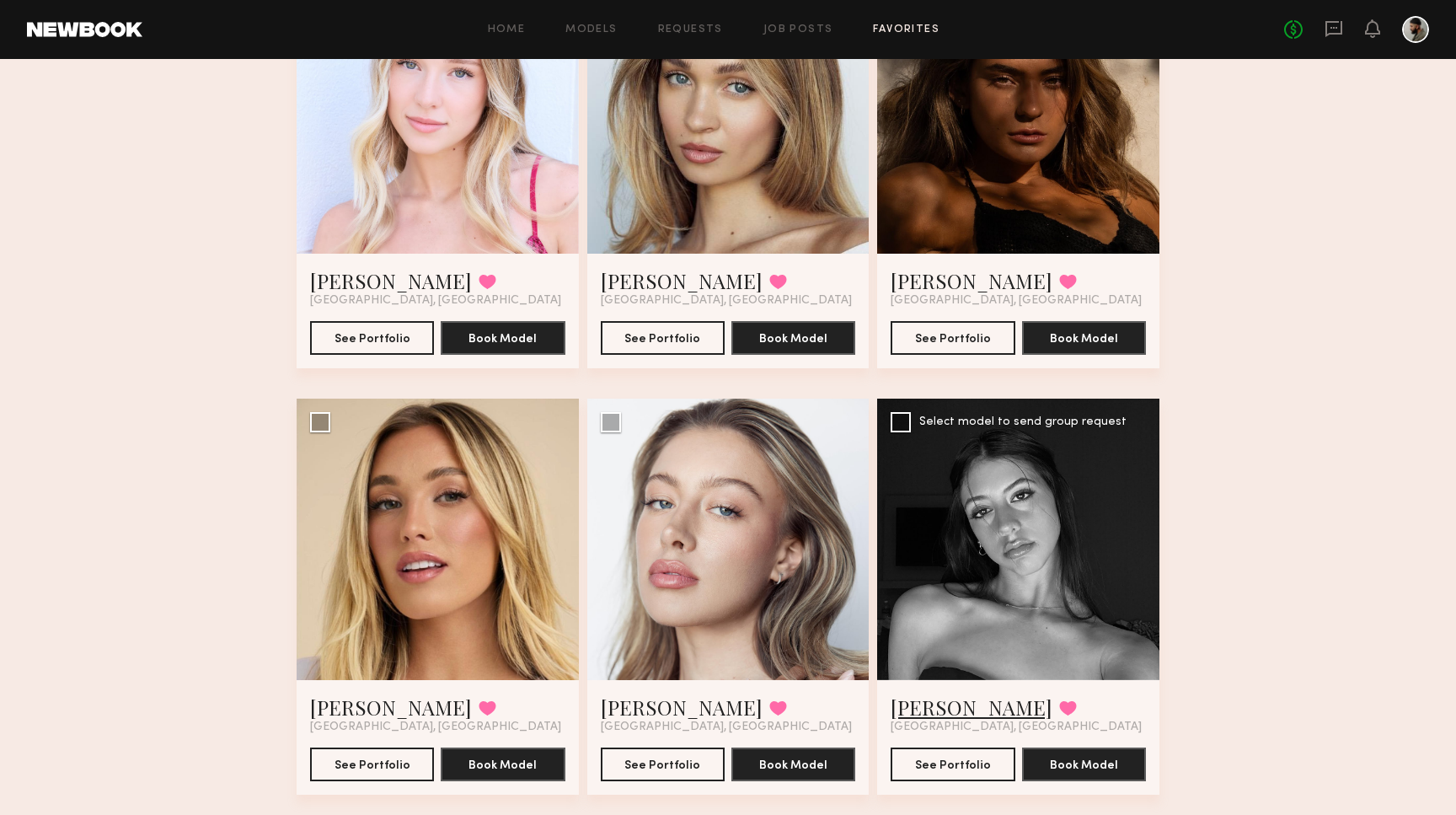
click at [934, 705] on link "Karyn T." at bounding box center [971, 707] width 161 height 27
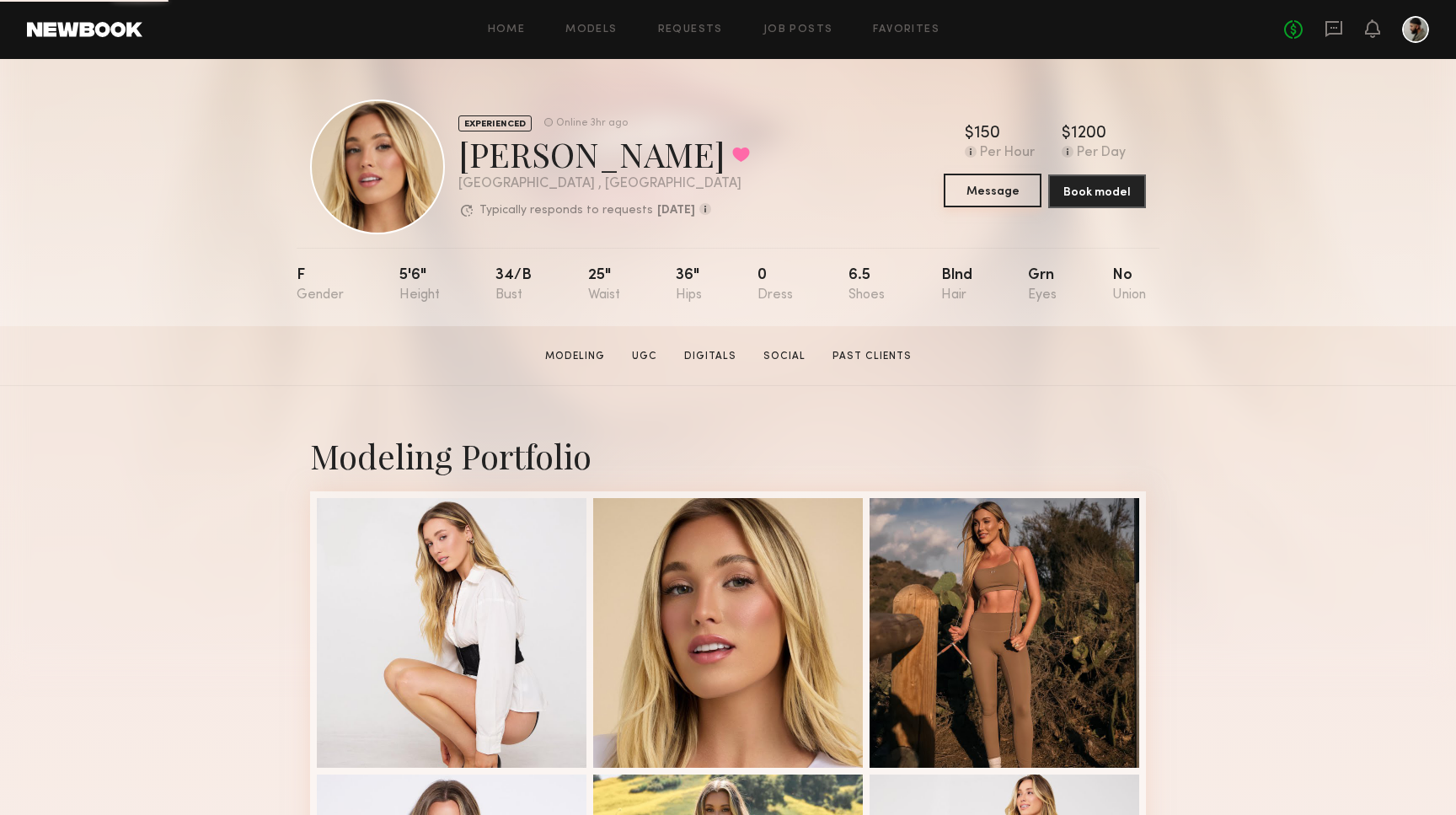
click at [1026, 189] on button "Message" at bounding box center [993, 191] width 98 height 34
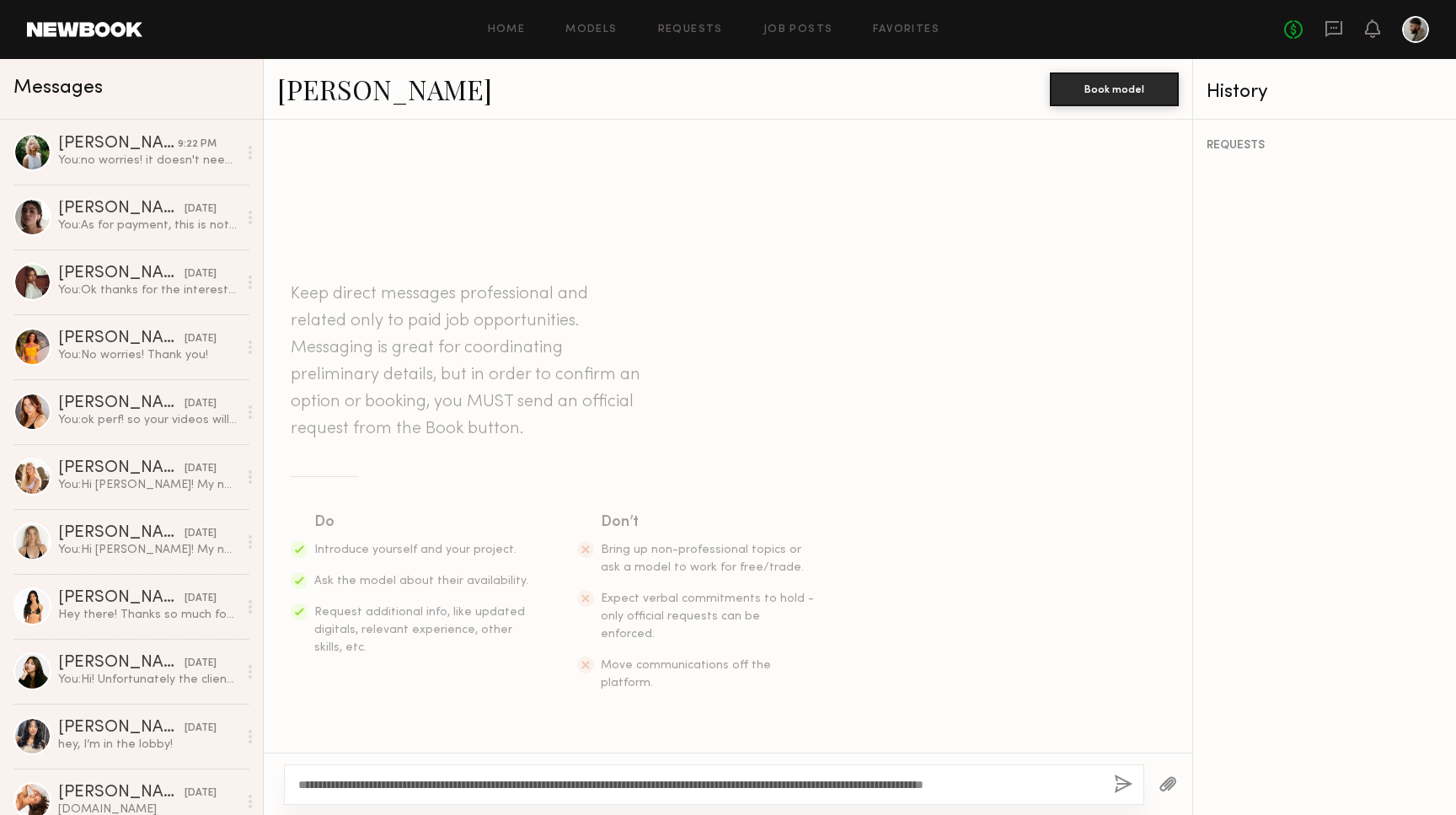
type textarea "**********"
click at [1121, 784] on button "button" at bounding box center [1124, 785] width 19 height 21
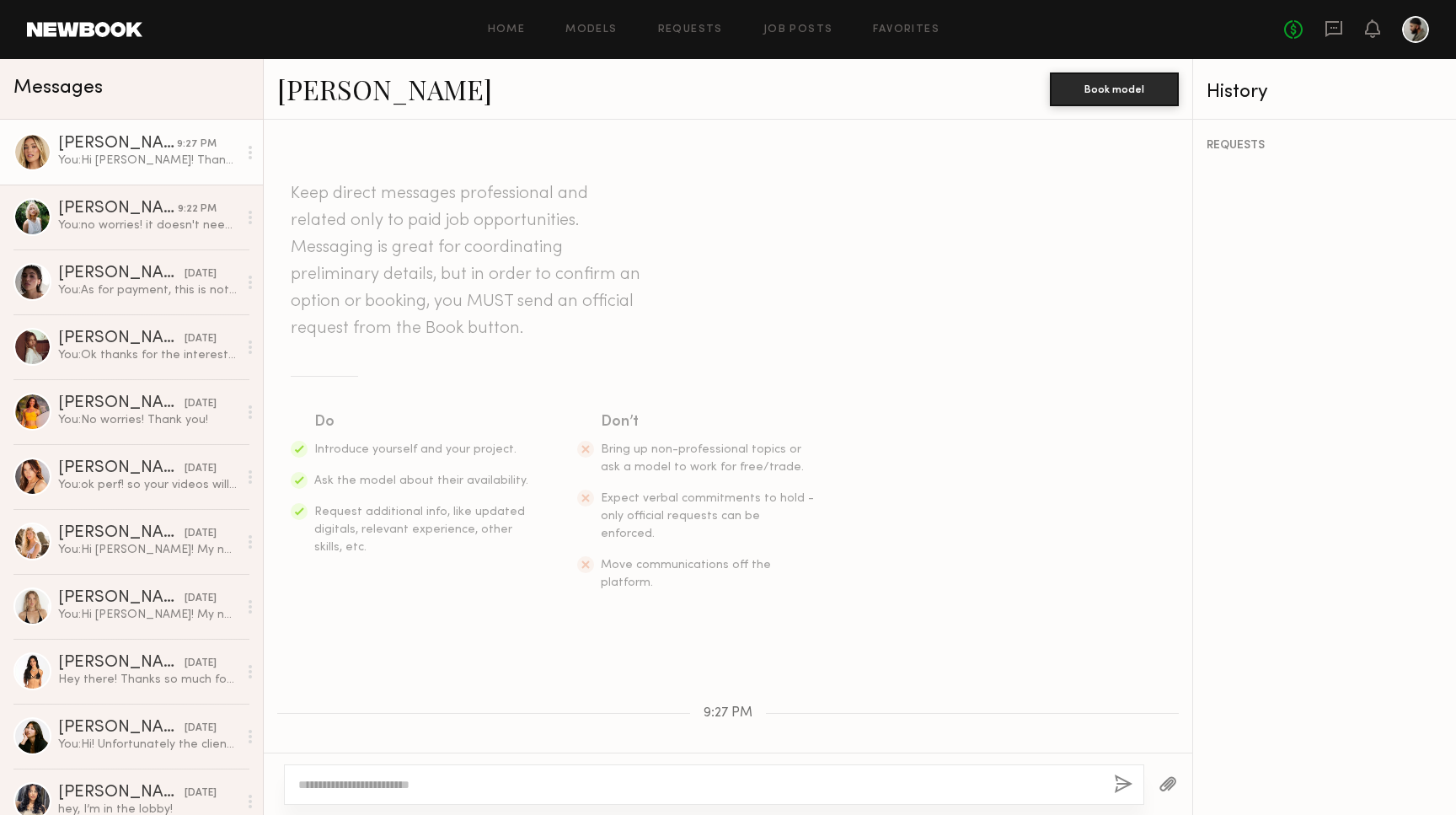
scroll to position [110, 0]
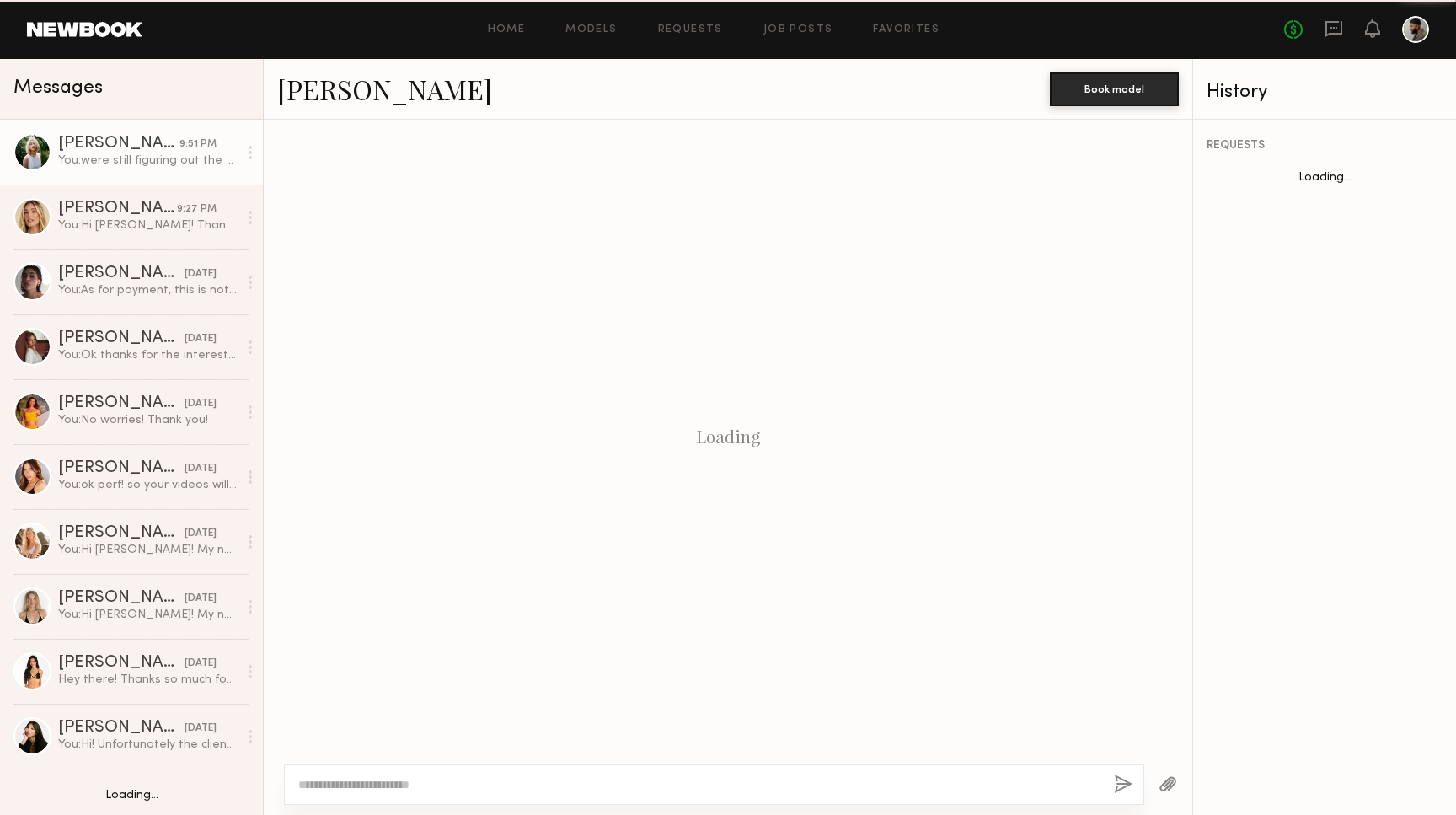
scroll to position [1325, 0]
